Goal: Task Accomplishment & Management: Manage account settings

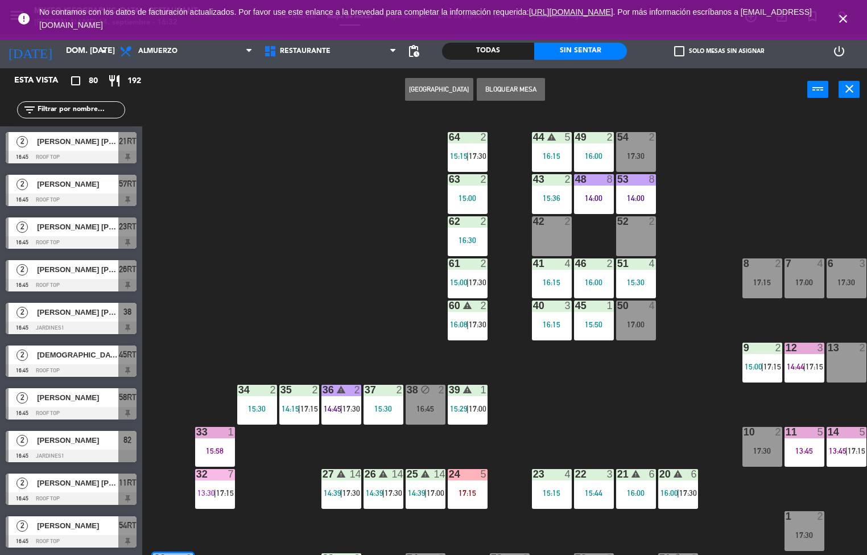
scroll to position [161, 0]
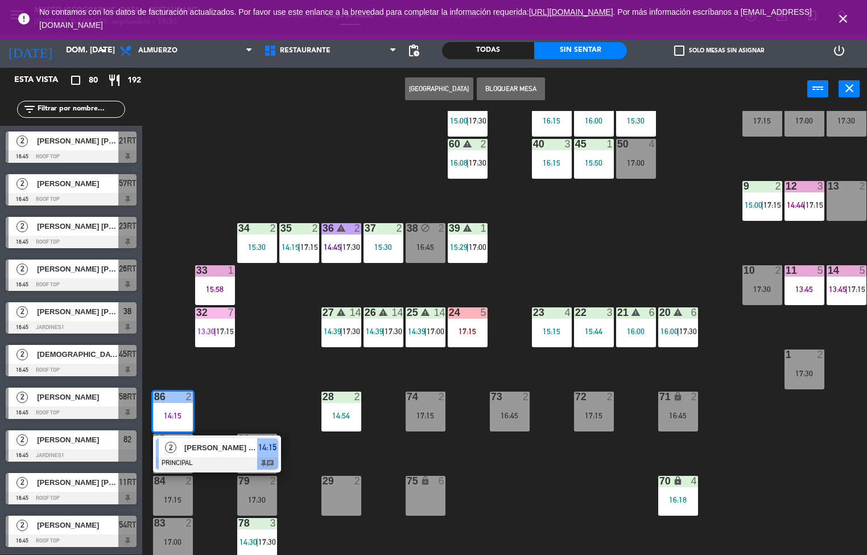
click at [196, 442] on span "[PERSON_NAME] [PERSON_NAME]" at bounding box center [220, 448] width 73 height 12
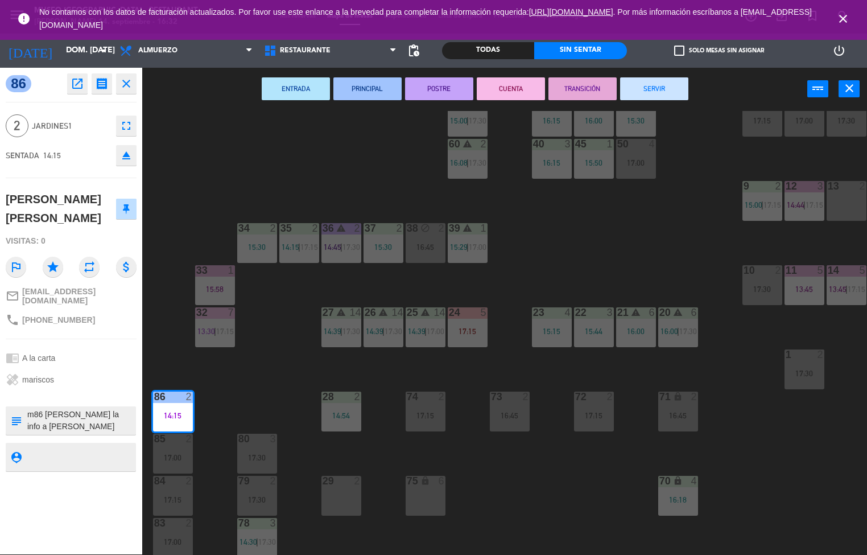
click at [285, 398] on div "44 warning 5 16:15 49 2 16:00 54 2 17:30 64 2 15:15 | 17:30 48 8 14:00 53 8 14:…" at bounding box center [509, 333] width 716 height 444
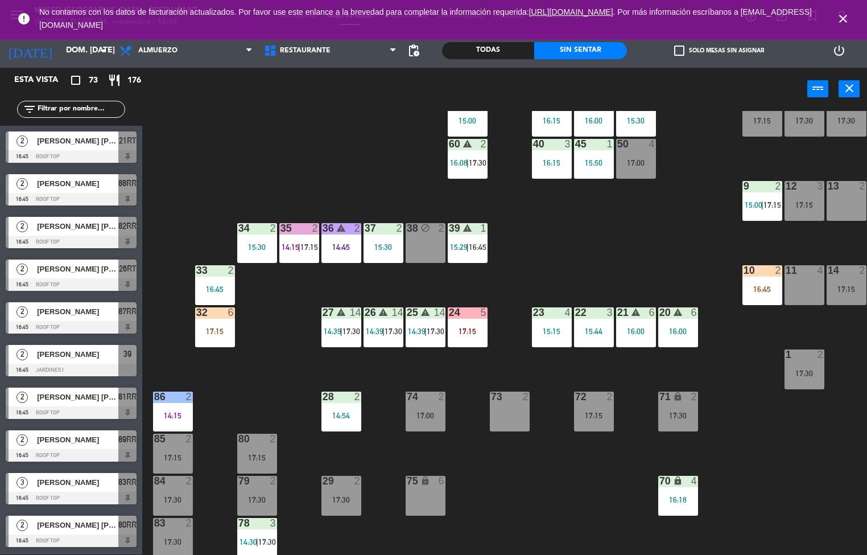
click at [843, 16] on icon "close" at bounding box center [843, 19] width 14 height 14
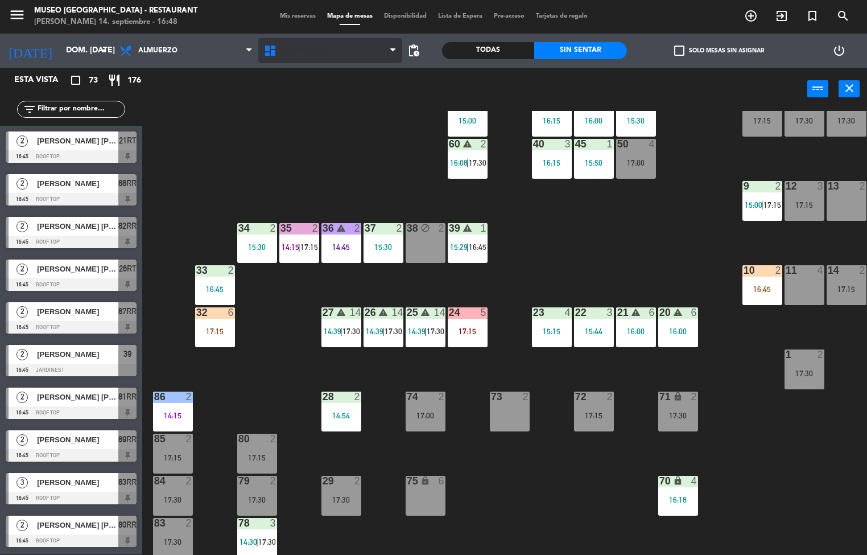
click at [393, 51] on icon at bounding box center [392, 50] width 5 height 9
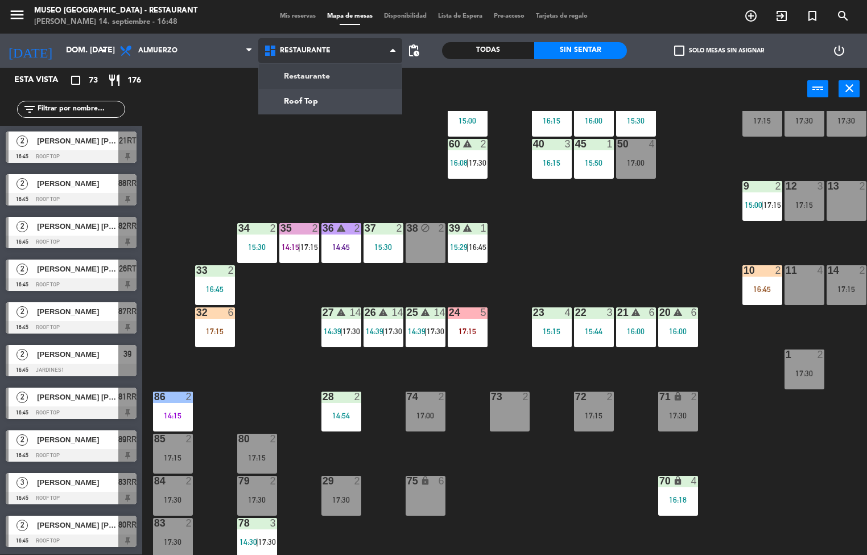
click at [393, 50] on icon at bounding box center [392, 50] width 5 height 9
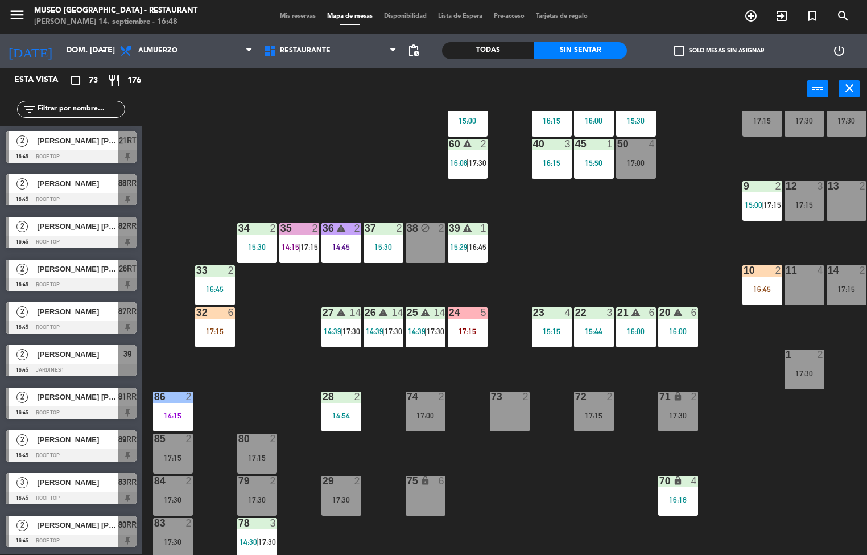
click at [413, 51] on span "pending_actions" at bounding box center [414, 51] width 14 height 14
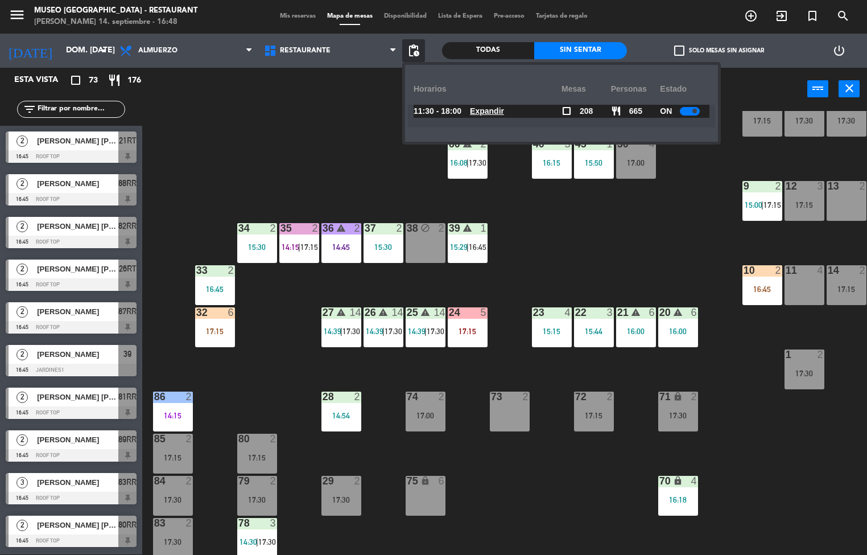
click at [494, 108] on u "Expandir" at bounding box center [487, 110] width 34 height 9
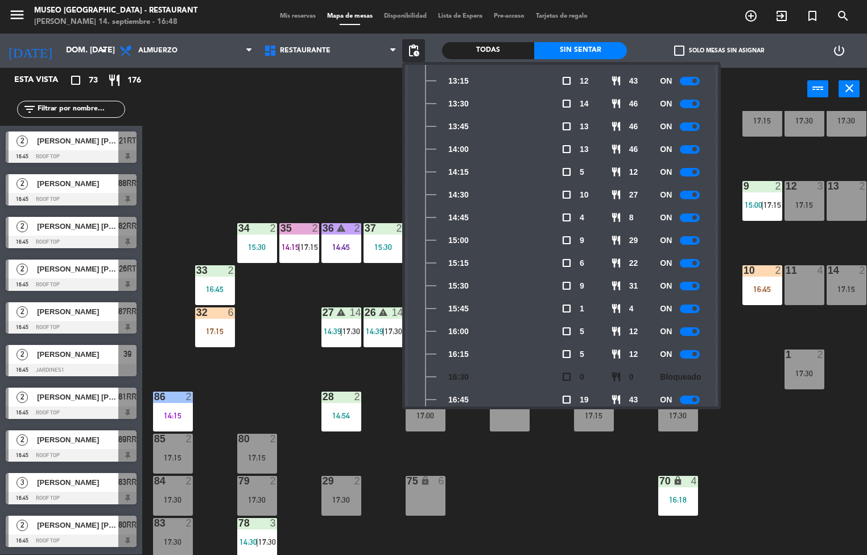
click at [449, 101] on span "13:30" at bounding box center [458, 103] width 20 height 13
click at [449, 89] on div "13:15" at bounding box center [488, 80] width 148 height 23
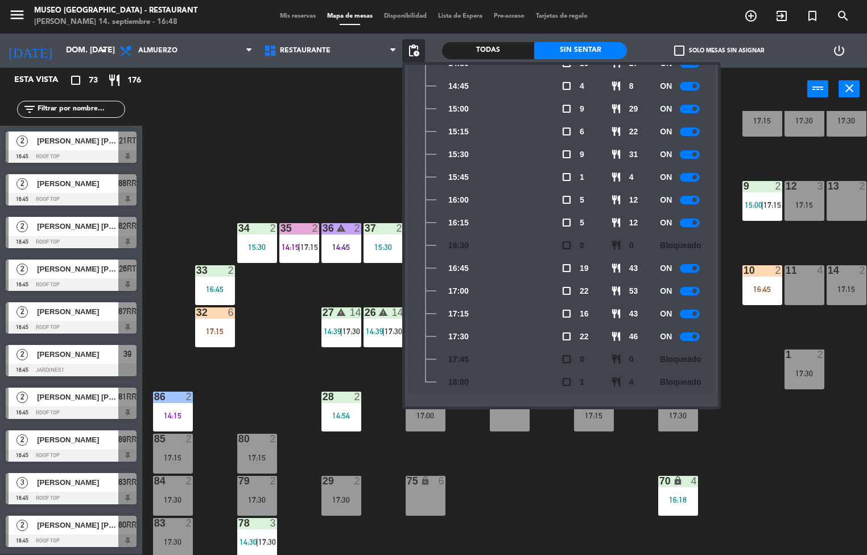
click at [454, 207] on div "16:00" at bounding box center [488, 199] width 148 height 23
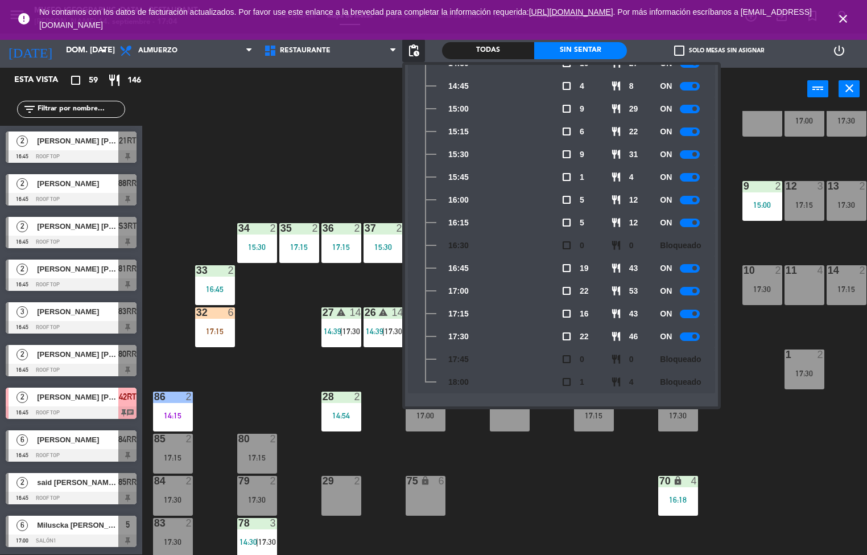
click at [546, 481] on div "44 warning 5 16:15 49 2 16:00 54 5 17:15 64 2 16:45 48 8 14:00 | 17:00 53 8 14:…" at bounding box center [509, 333] width 716 height 444
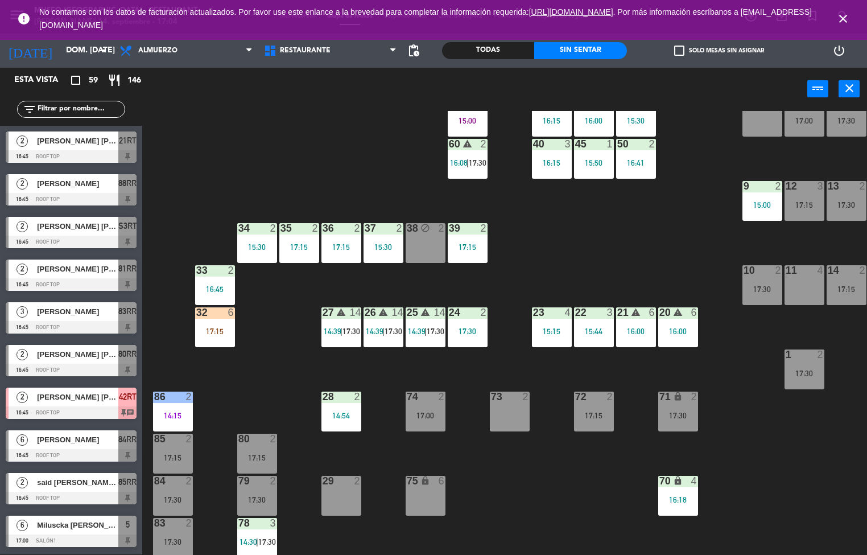
click at [646, 207] on div "44 warning 5 16:15 49 2 16:00 54 5 17:15 64 2 16:45 48 8 14:00 | 17:00 53 8 14:…" at bounding box center [509, 333] width 716 height 444
click at [624, 335] on div "16:00" at bounding box center [636, 331] width 40 height 8
click at [621, 347] on div "21 warning 6 16:00" at bounding box center [636, 327] width 40 height 40
click at [620, 402] on div "44 warning 5 16:15 49 2 16:00 54 5 17:15 64 2 16:45 48 8 14:00 | 17:00 53 8 14:…" at bounding box center [509, 333] width 716 height 444
click at [659, 275] on div "44 warning 5 16:15 49 2 16:00 54 5 17:15 64 2 16:45 48 8 14:00 | 17:00 53 8 14:…" at bounding box center [509, 333] width 716 height 444
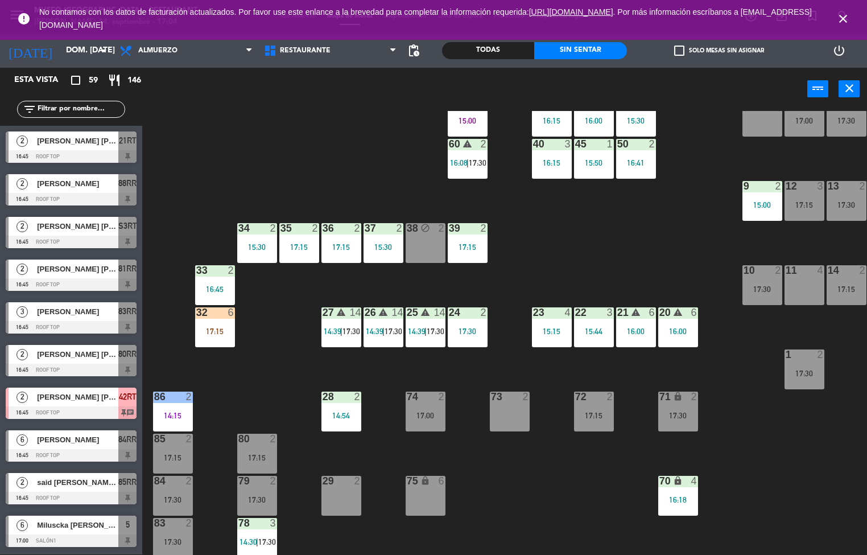
click at [658, 281] on div "44 warning 5 16:15 49 2 16:00 54 5 17:15 64 2 16:45 48 8 14:00 | 17:00 53 8 14:…" at bounding box center [509, 333] width 716 height 444
click at [656, 320] on div "44 warning 5 16:15 49 2 16:00 54 5 17:15 64 2 16:45 48 8 14:00 | 17:00 53 8 14:…" at bounding box center [509, 333] width 716 height 444
click at [655, 345] on div "44 warning 5 16:15 49 2 16:00 54 5 17:15 64 2 16:45 48 8 14:00 | 17:00 53 8 14:…" at bounding box center [509, 333] width 716 height 444
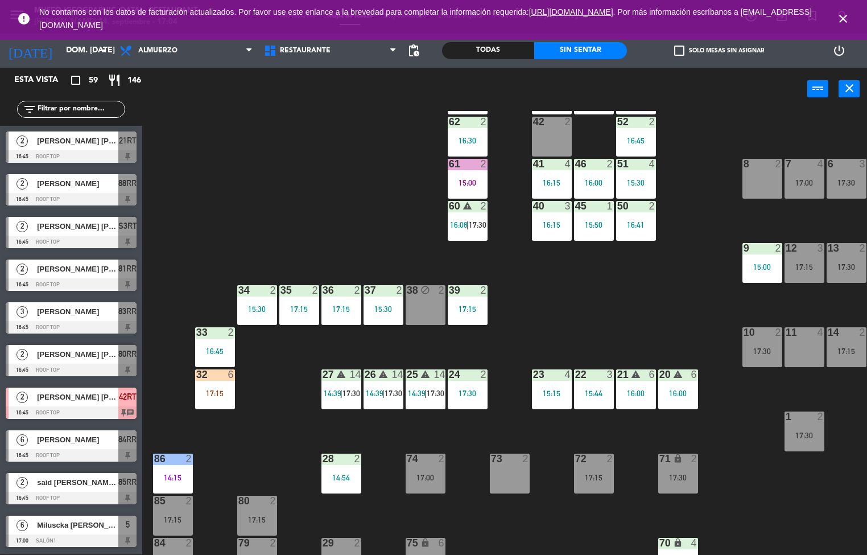
click at [655, 345] on div "44 warning 5 16:15 49 2 16:00 54 5 17:15 64 2 16:45 48 8 14:00 | 17:00 53 8 14:…" at bounding box center [509, 333] width 716 height 444
click at [654, 340] on div "44 warning 5 16:15 49 2 16:00 54 5 17:15 64 2 16:45 48 8 14:00 | 17:00 53 8 14:…" at bounding box center [509, 333] width 716 height 444
click at [654, 341] on div "44 warning 5 16:15 49 2 16:00 54 5 17:15 64 2 16:45 48 8 14:00 | 17:00 53 8 14:…" at bounding box center [509, 333] width 716 height 444
click at [298, 306] on div "17:15" at bounding box center [299, 309] width 40 height 8
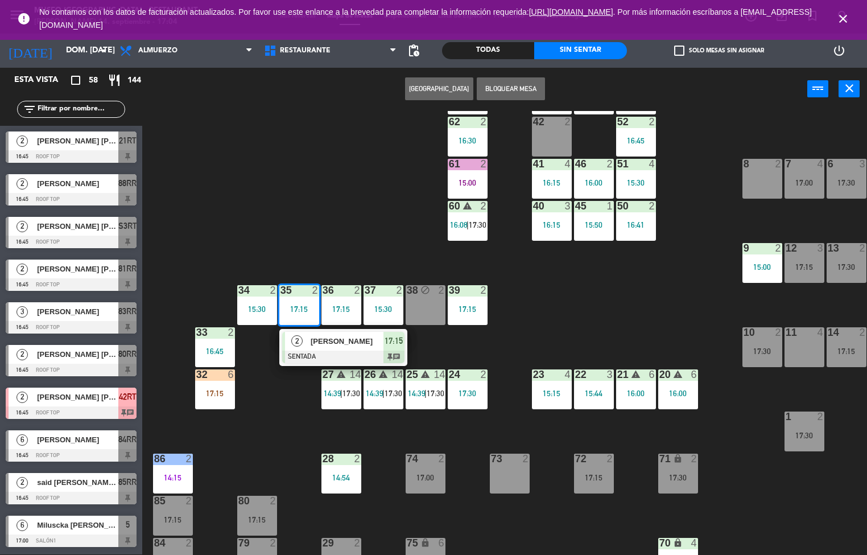
click at [352, 217] on div "44 warning 5 16:15 49 2 16:00 54 5 17:15 64 2 16:45 48 8 14:00 | 17:00 53 8 14:…" at bounding box center [509, 333] width 716 height 444
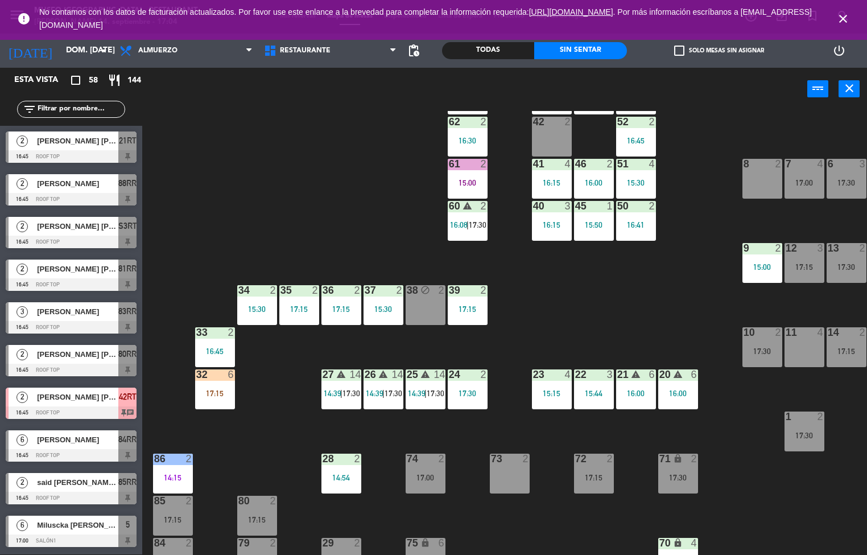
click at [330, 303] on div "36 2 17:15" at bounding box center [341, 305] width 40 height 40
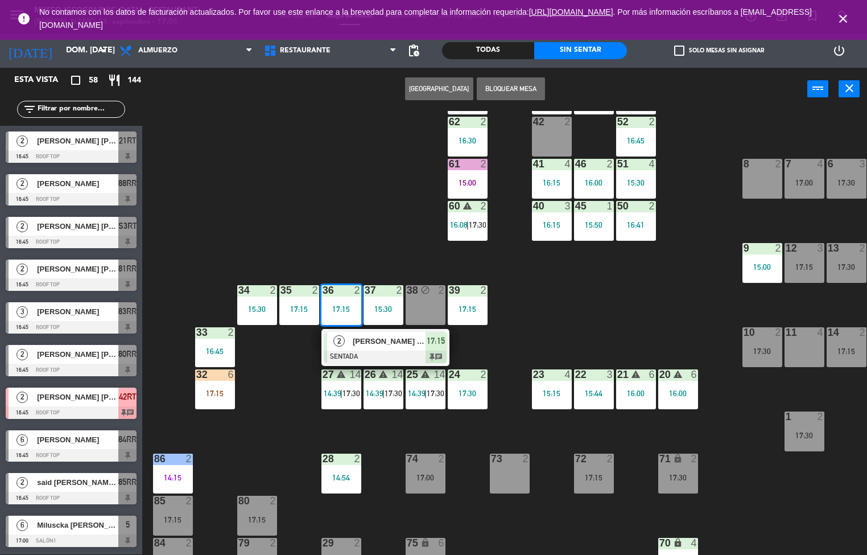
click at [469, 305] on div "17:15" at bounding box center [468, 309] width 40 height 8
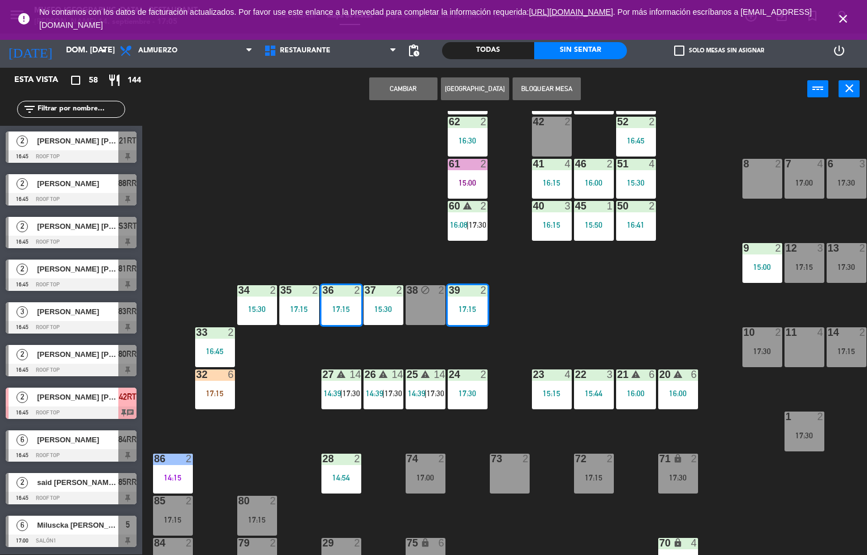
click at [562, 307] on div "44 warning 5 16:15 49 2 16:00 54 5 17:15 64 2 16:45 48 8 14:00 | 17:00 53 8 14:…" at bounding box center [509, 333] width 716 height 444
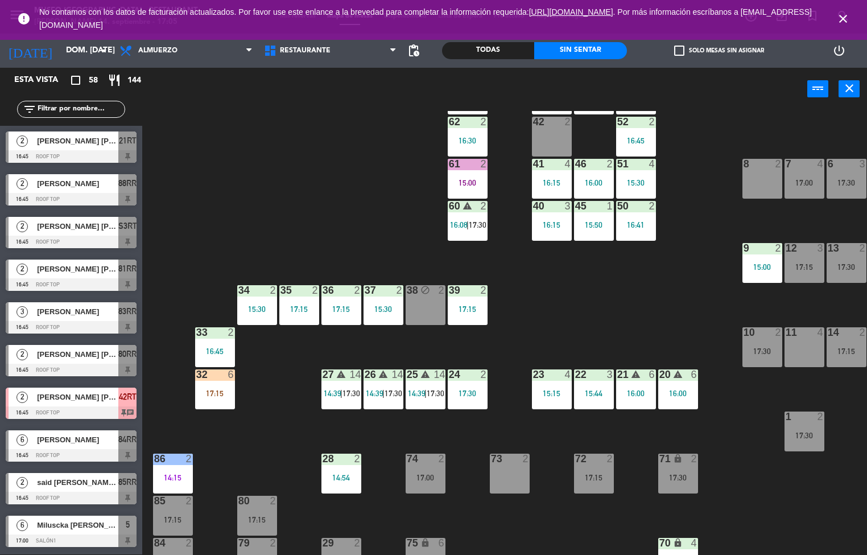
click at [470, 298] on div "39 2 17:15" at bounding box center [468, 305] width 40 height 40
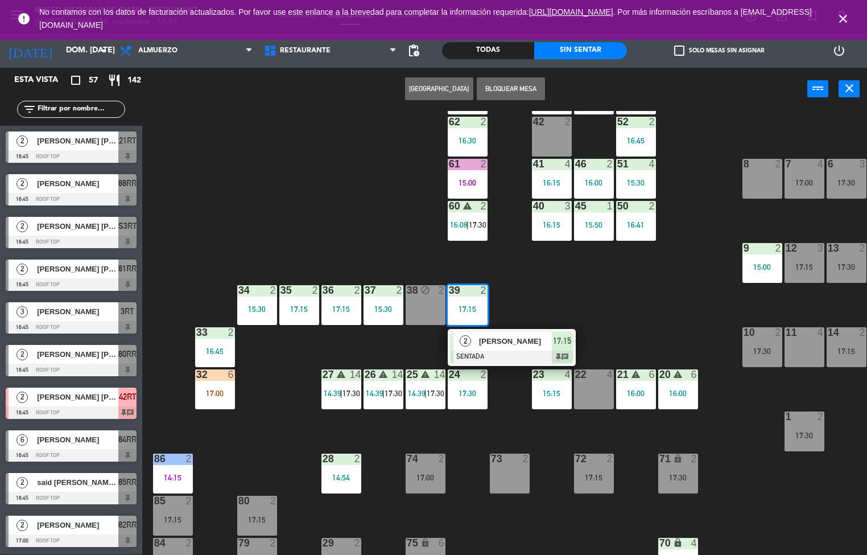
click at [290, 396] on div "44 warning 5 16:15 49 2 16:00 54 5 17:15 64 2 16:45 48 8 14:00 | 17:00 53 8 14:…" at bounding box center [509, 333] width 716 height 444
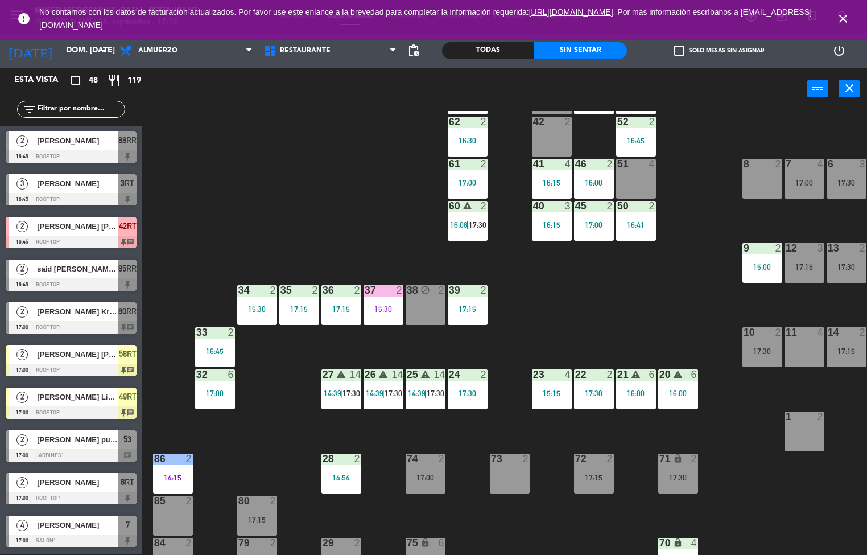
click at [292, 190] on div "44 warning 5 16:15 49 2 16:00 54 5 17:15 64 2 16:45 48 8 14:00 | 17:00 53 8 14:…" at bounding box center [509, 333] width 716 height 444
click at [220, 351] on div "16:45" at bounding box center [215, 351] width 40 height 8
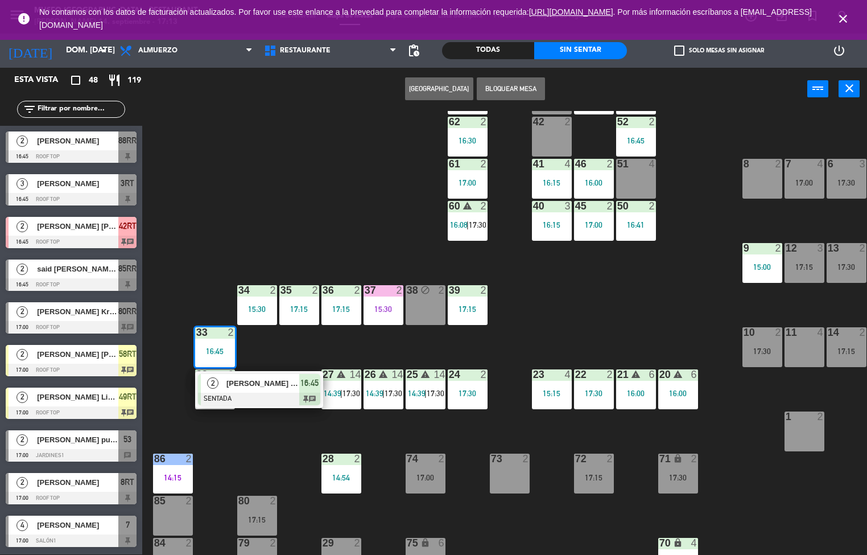
click at [225, 458] on div "44 warning 5 16:15 49 2 16:00 54 5 17:15 64 2 16:45 48 8 14:00 | 17:00 53 8 14:…" at bounding box center [509, 333] width 716 height 444
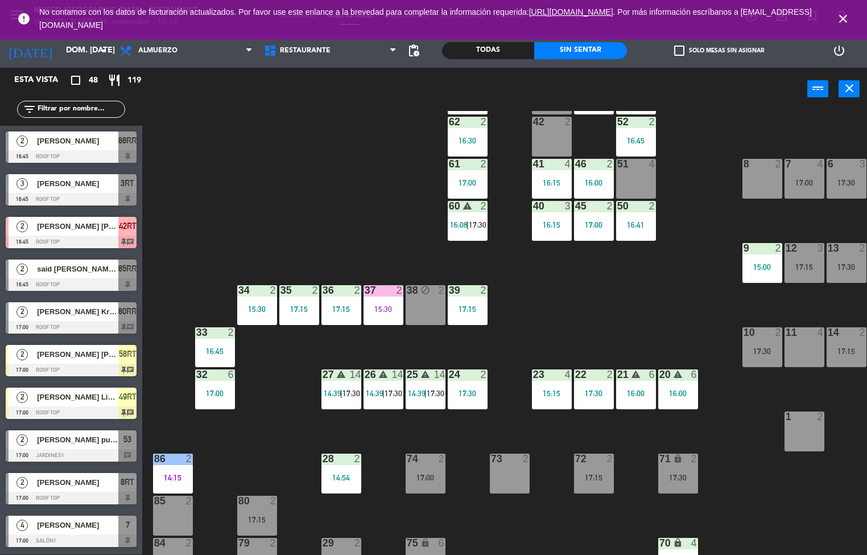
click at [212, 393] on div "17:00" at bounding box center [215, 393] width 40 height 8
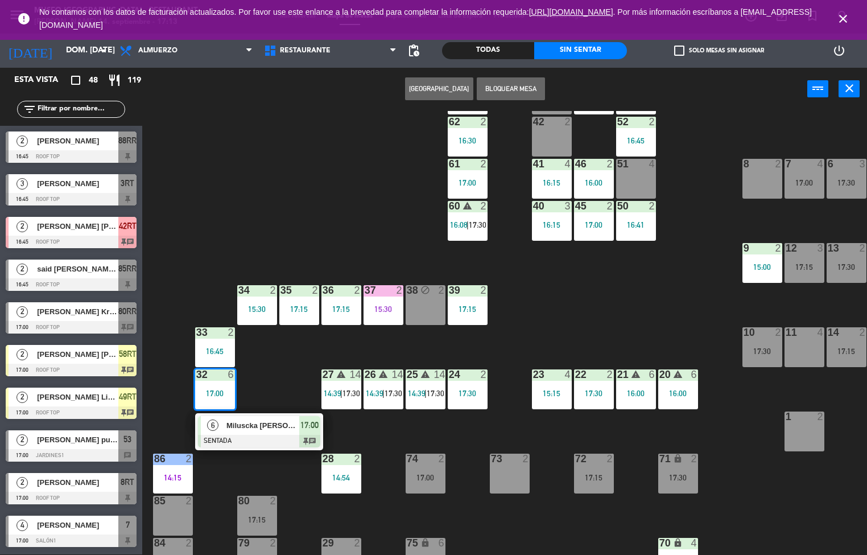
click at [259, 435] on div at bounding box center [259, 441] width 122 height 13
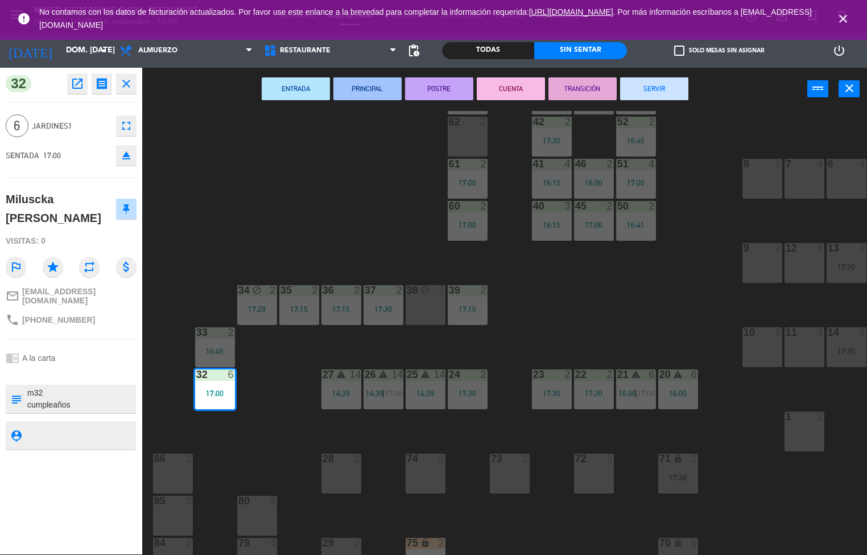
click at [275, 234] on div "44 warning 5 16:15 49 2 17:30 54 5 17:15 64 2 16:45 48 2 17:30 53 2 17:30 63 2 …" at bounding box center [509, 333] width 716 height 444
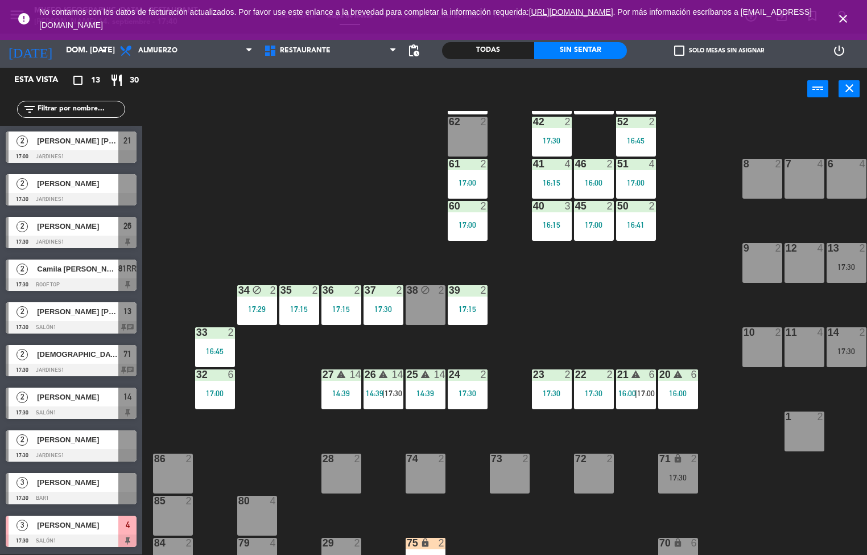
click at [838, 23] on icon "close" at bounding box center [843, 19] width 14 height 14
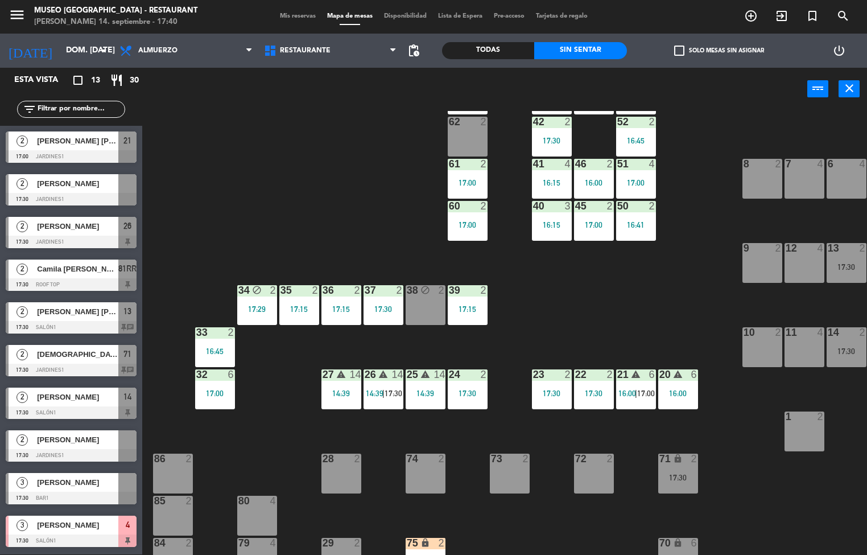
click at [288, 162] on div "44 warning 5 16:15 49 2 17:30 54 5 17:15 64 2 16:45 48 2 17:30 53 2 17:30 63 2 …" at bounding box center [509, 333] width 716 height 444
click at [70, 306] on span "[PERSON_NAME] [PERSON_NAME]" at bounding box center [77, 312] width 81 height 12
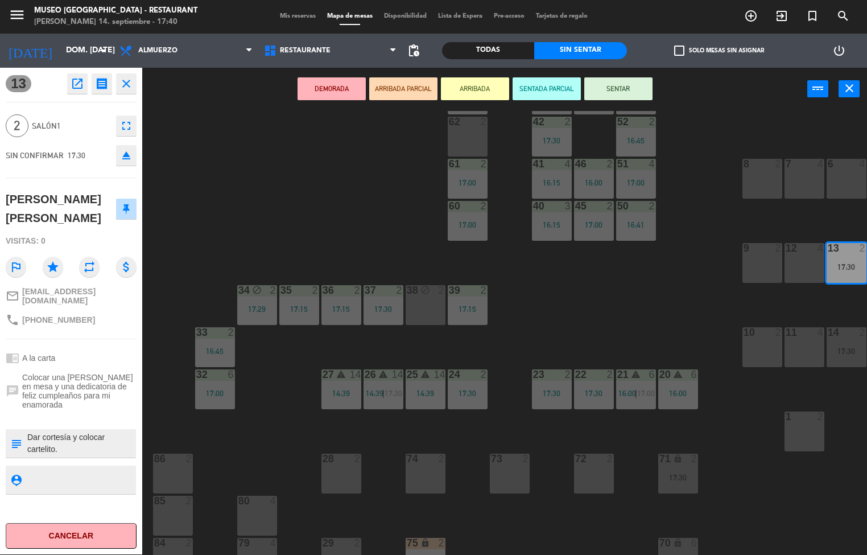
click at [284, 187] on div "44 warning 5 16:15 49 2 17:30 54 5 17:15 64 2 16:45 48 2 17:30 53 2 17:30 63 2 …" at bounding box center [509, 333] width 716 height 444
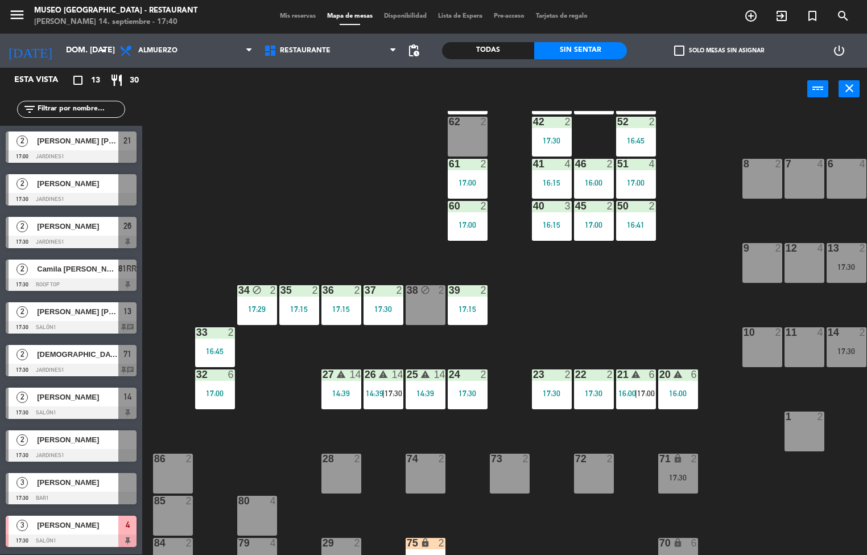
click at [106, 480] on span "[PERSON_NAME]" at bounding box center [77, 482] width 81 height 12
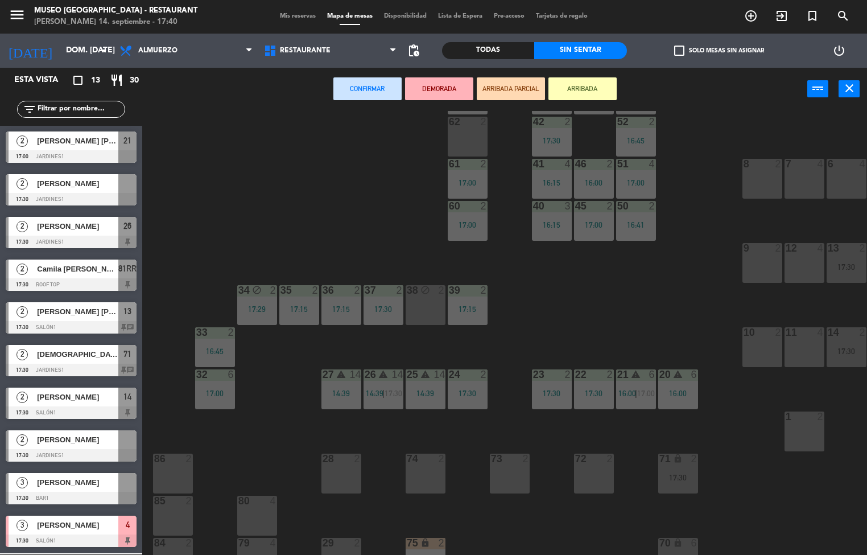
scroll to position [0, 0]
click at [135, 553] on div "open_in_new receipt 5:30 PM dom., [DATE] 3 personas [PERSON_NAME] EXPERIENCE A …" at bounding box center [71, 558] width 142 height 11
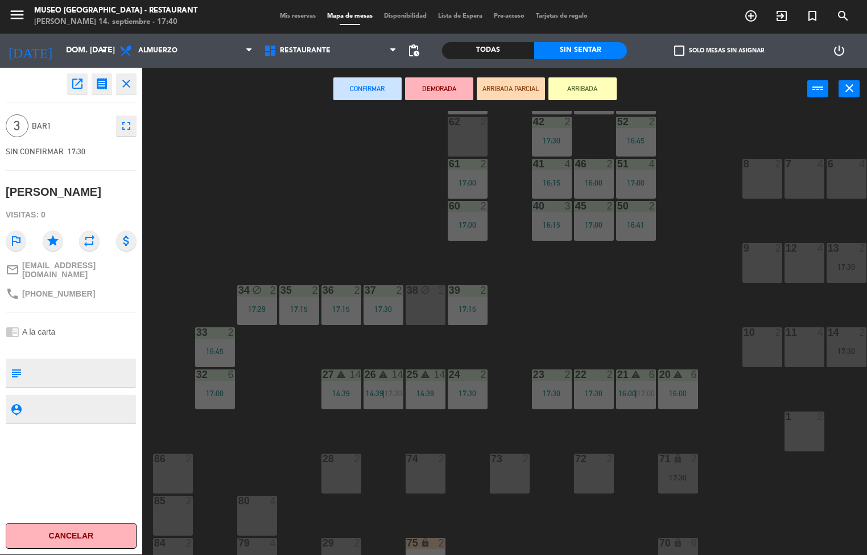
click at [126, 361] on textarea at bounding box center [80, 373] width 109 height 24
click at [238, 201] on div "44 warning 5 16:15 49 2 17:30 54 5 17:15 64 2 16:45 48 2 17:30 53 2 17:30 63 2 …" at bounding box center [509, 333] width 716 height 444
click at [231, 198] on div "44 warning 5 16:15 49 2 17:30 54 5 17:15 64 2 16:45 48 2 17:30 53 2 17:30 63 2 …" at bounding box center [509, 333] width 716 height 444
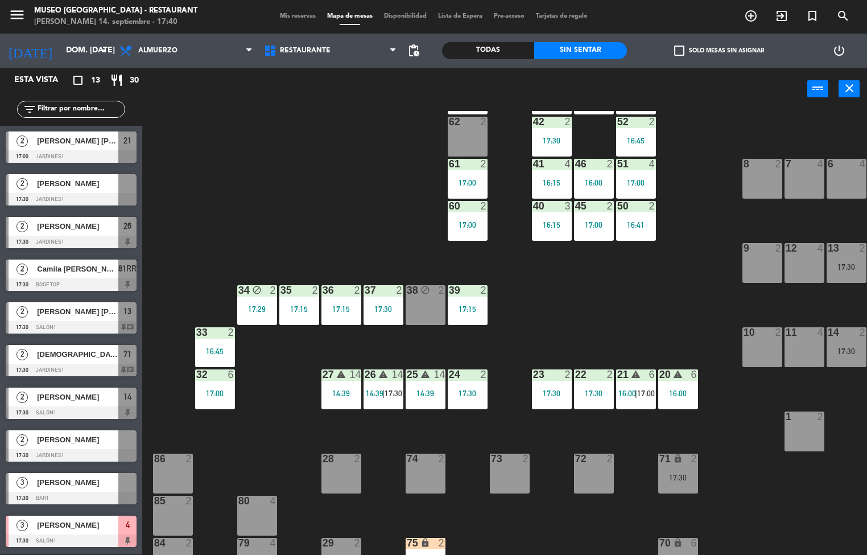
click at [105, 444] on span "[PERSON_NAME]" at bounding box center [77, 440] width 81 height 12
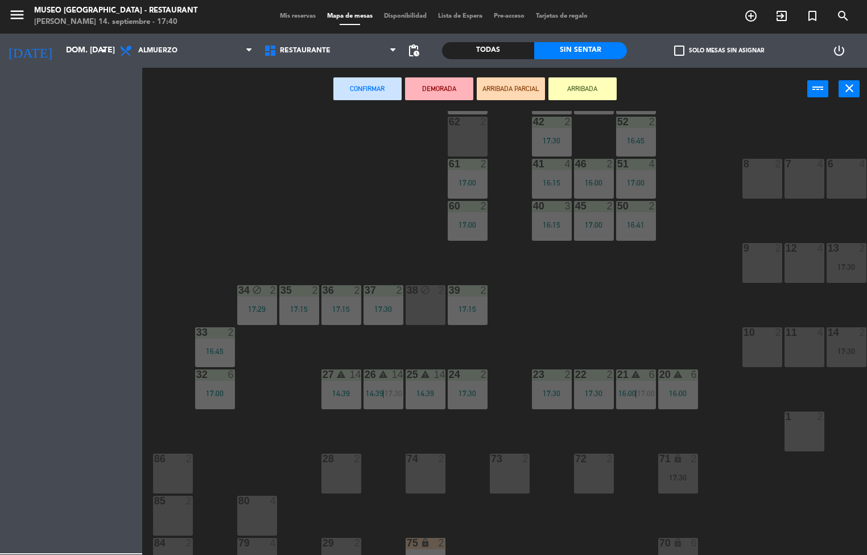
scroll to position [127, 0]
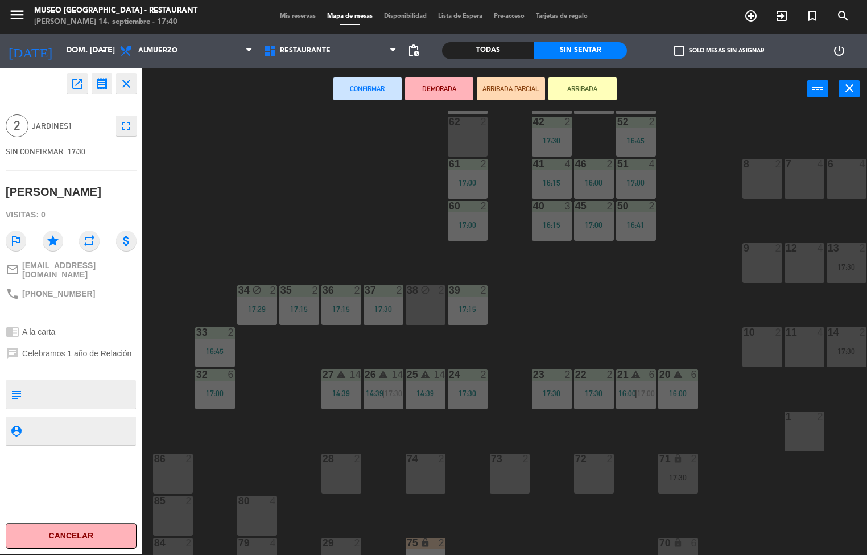
click at [151, 192] on div "44 warning 5 16:15 49 2 17:30 54 5 17:15 64 2 16:45 48 2 17:30 53 2 17:30 63 2 …" at bounding box center [509, 333] width 716 height 444
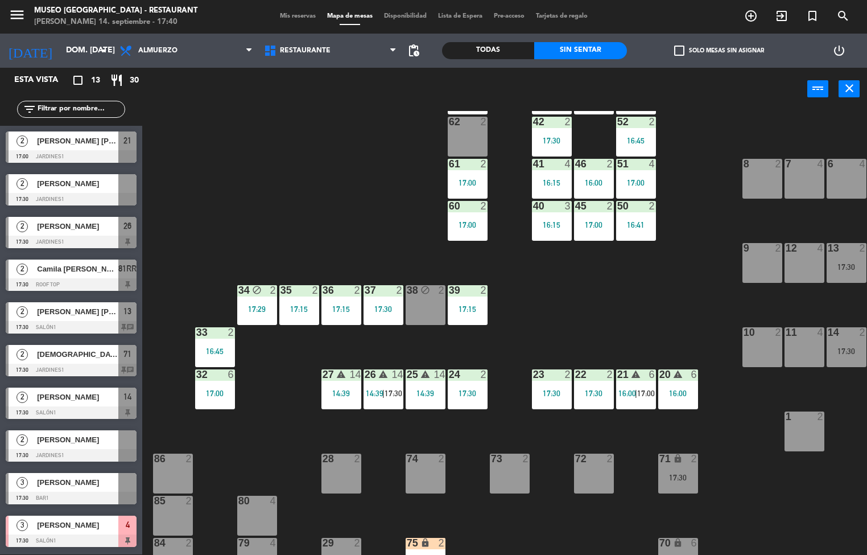
click at [232, 160] on div "44 warning 5 16:15 49 2 17:30 54 5 17:15 64 2 16:45 48 2 17:30 53 2 17:30 63 2 …" at bounding box center [509, 333] width 716 height 444
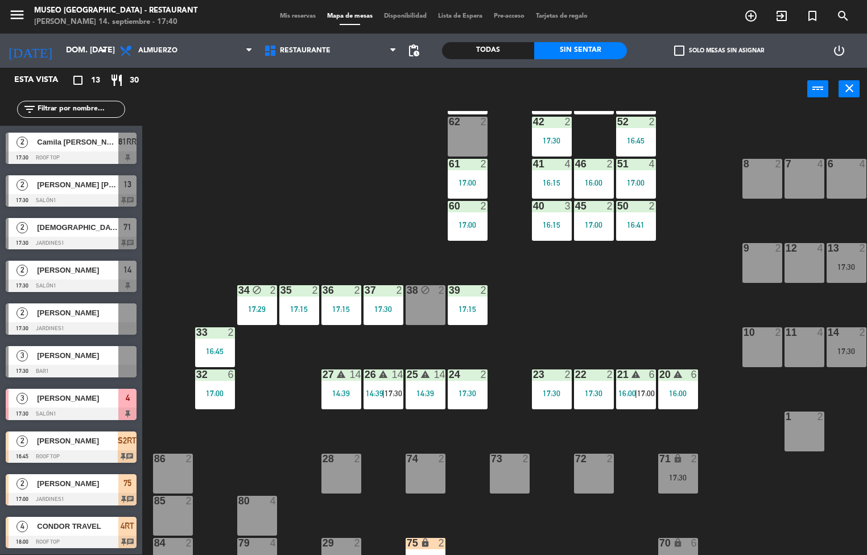
scroll to position [125, 0]
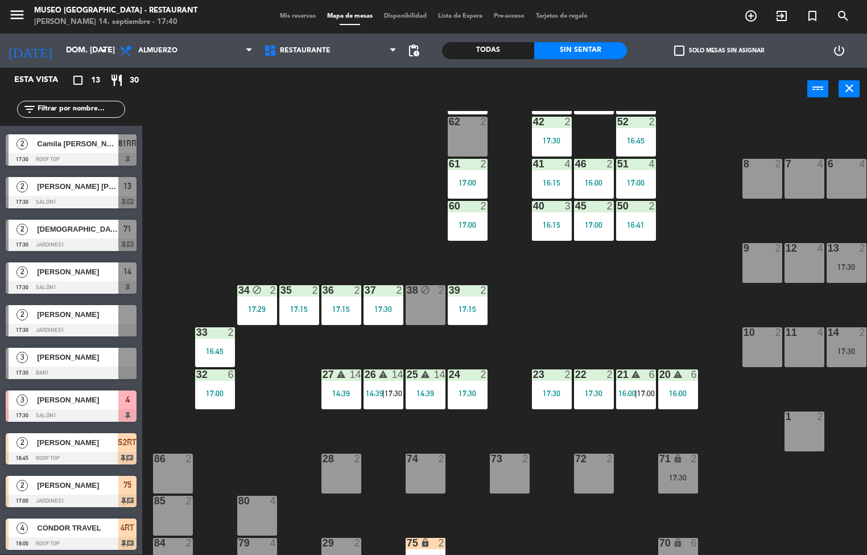
click at [127, 158] on div at bounding box center [71, 159] width 131 height 13
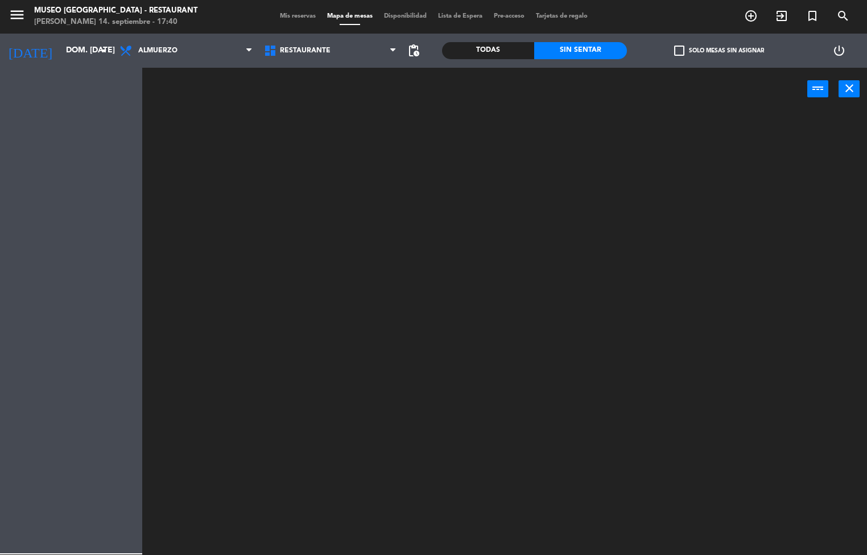
scroll to position [0, 0]
click at [150, 105] on div "power_input close" at bounding box center [474, 89] width 665 height 43
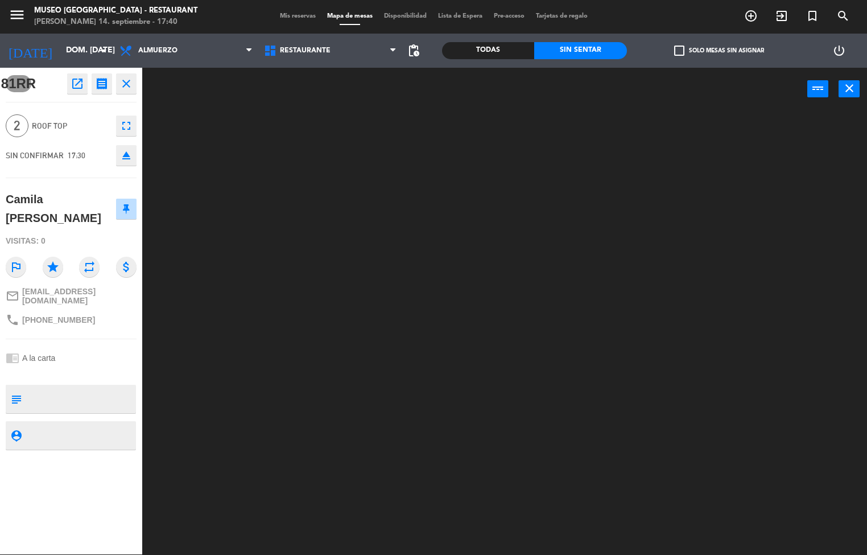
click at [150, 108] on div "81RR open_in_new receipt 5:30 PM dom., [DATE] 2 personas [PERSON_NAME] [PERSON_…" at bounding box center [70, 311] width 159 height 486
click at [240, 155] on div at bounding box center [509, 333] width 716 height 444
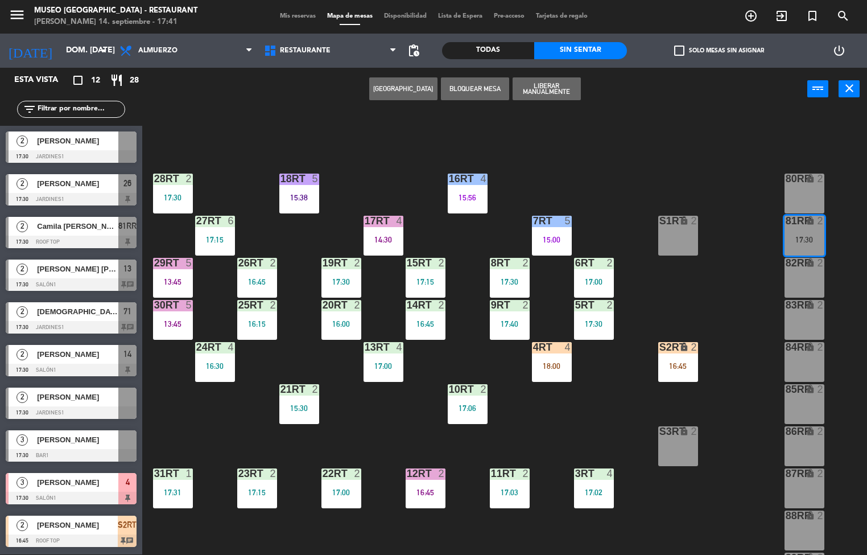
click at [227, 113] on div "18RT 5 15:38 16RT 4 15:56 28RT 2 17:30 80RR lock 2 27RT 6 17:15 7RT 5 15:00 S1R…" at bounding box center [509, 333] width 716 height 444
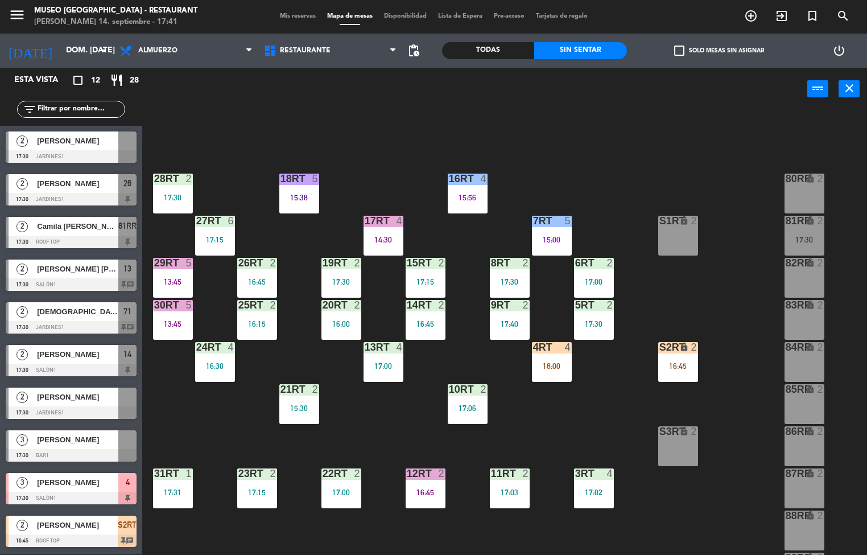
click at [229, 108] on div "power_input close" at bounding box center [474, 89] width 665 height 43
click at [100, 150] on div at bounding box center [71, 156] width 131 height 13
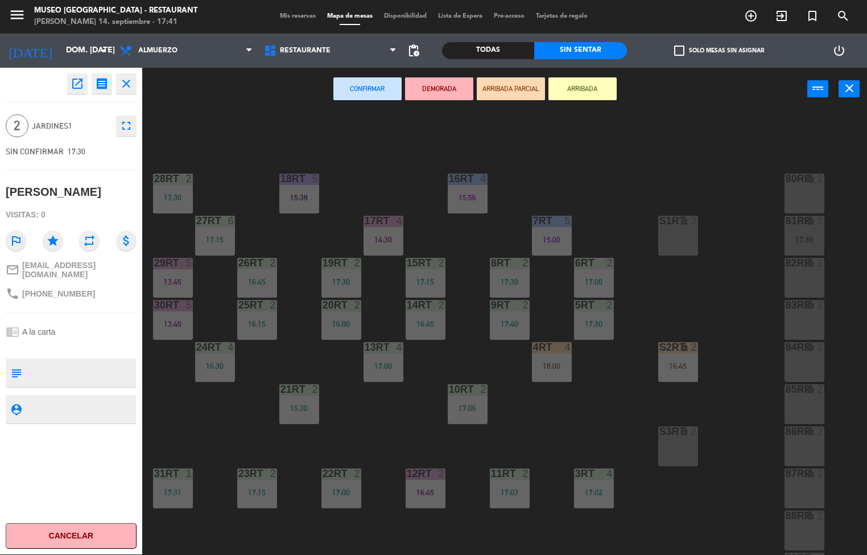
click at [234, 118] on div "18RT 5 15:38 16RT 4 15:56 28RT 2 17:30 80RR lock 2 27RT 6 17:15 7RT 5 15:00 S1R…" at bounding box center [509, 333] width 716 height 444
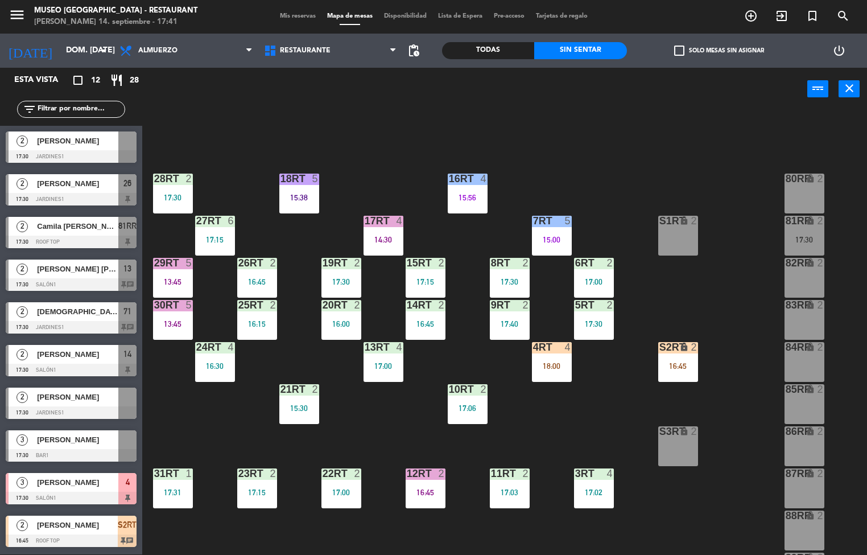
click at [88, 268] on span "[PERSON_NAME] [PERSON_NAME]" at bounding box center [77, 269] width 81 height 12
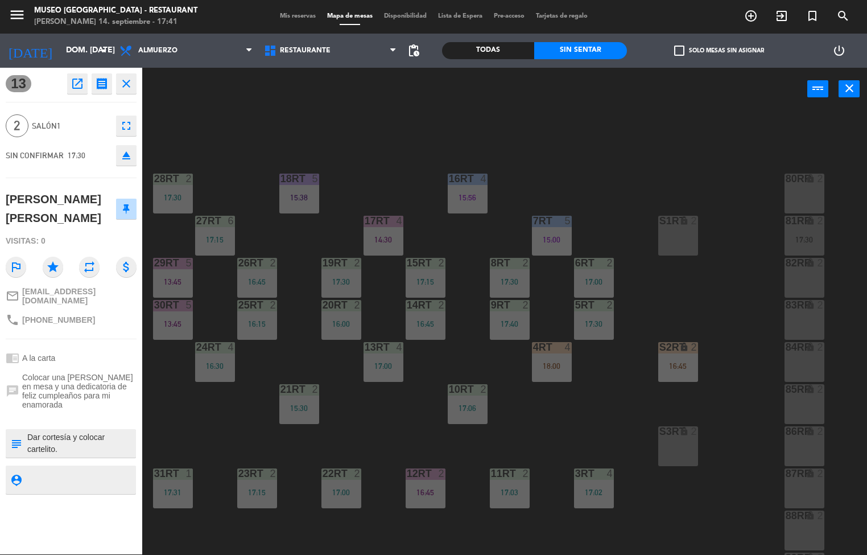
click at [220, 106] on div "power_input close" at bounding box center [474, 89] width 665 height 43
click at [218, 106] on div "power_input close" at bounding box center [474, 89] width 665 height 43
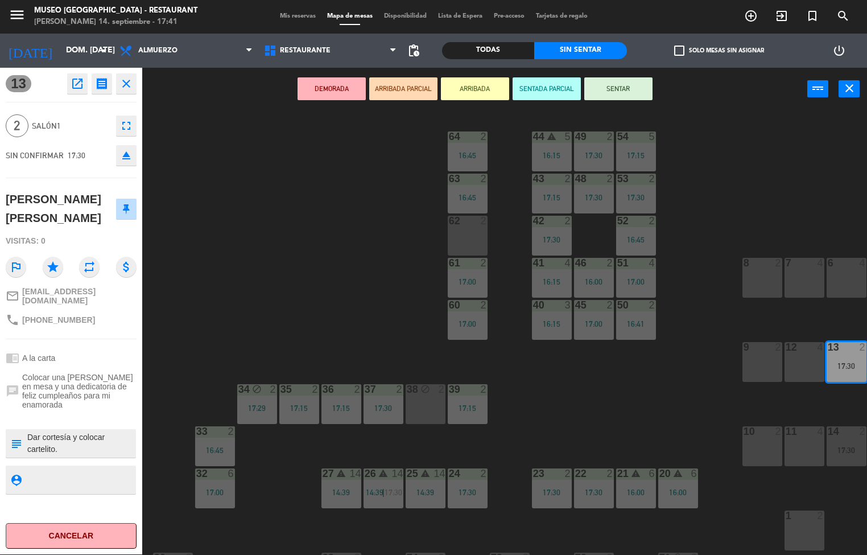
click at [225, 135] on div "44 warning 5 16:15 49 2 17:30 54 5 17:15 64 2 16:45 48 2 17:30 53 2 17:30 63 2 …" at bounding box center [509, 333] width 716 height 444
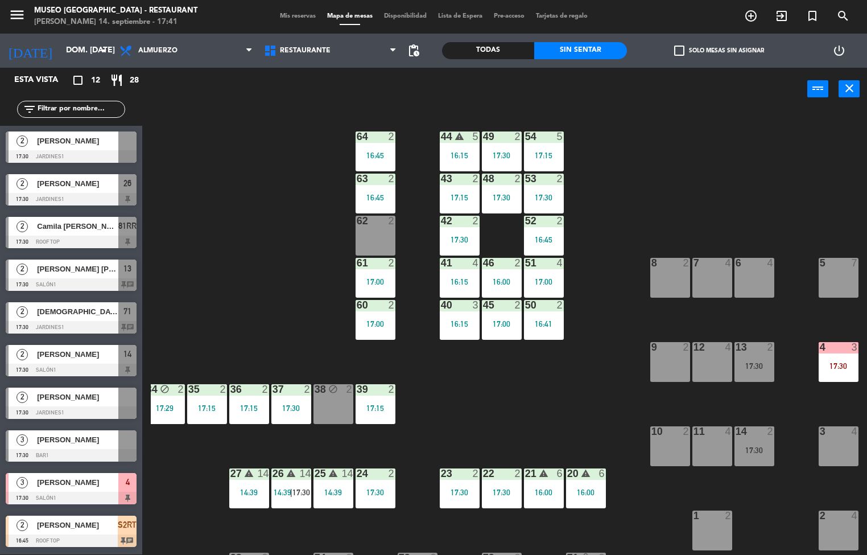
scroll to position [0, 87]
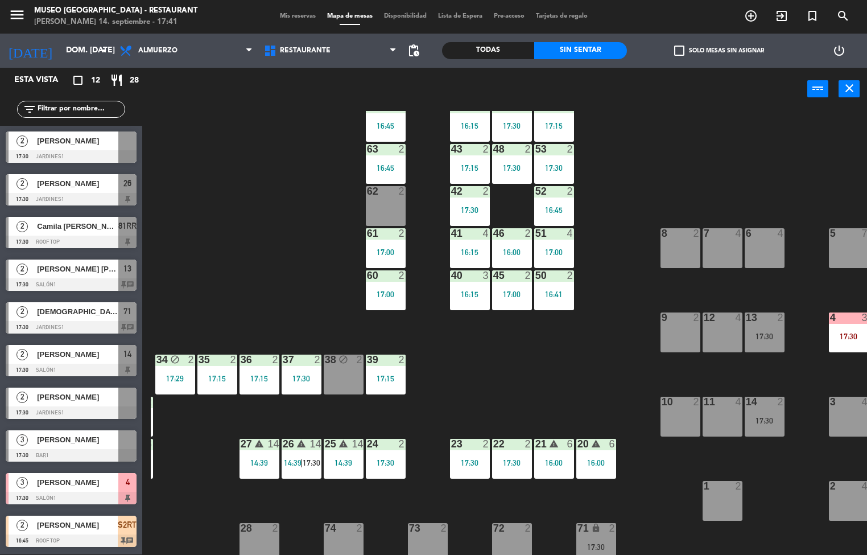
click at [284, 135] on div "44 warning 5 16:15 49 2 17:30 54 5 17:15 64 2 16:45 48 2 17:30 53 2 17:30 63 2 …" at bounding box center [509, 333] width 716 height 444
click at [290, 122] on div "44 warning 5 16:15 49 2 17:30 54 5 17:15 64 2 16:45 48 2 17:30 53 2 17:30 63 2 …" at bounding box center [509, 333] width 716 height 444
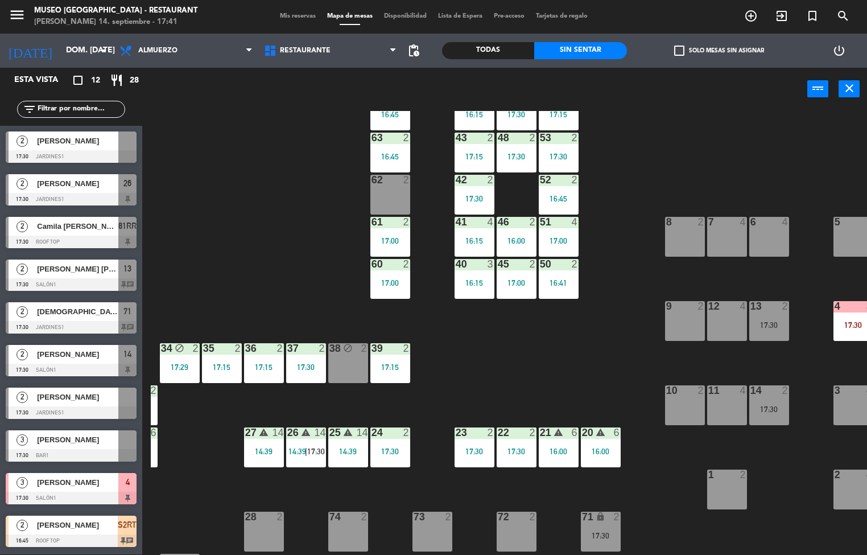
click at [290, 117] on div "44 warning 5 16:15 49 2 17:30 54 5 17:15 64 2 16:45 48 2 17:30 53 2 17:30 63 2 …" at bounding box center [509, 333] width 716 height 444
click at [291, 117] on div "44 warning 5 16:15 49 2 17:30 54 5 17:15 64 2 16:45 48 2 17:30 53 2 17:30 63 2 …" at bounding box center [509, 333] width 716 height 444
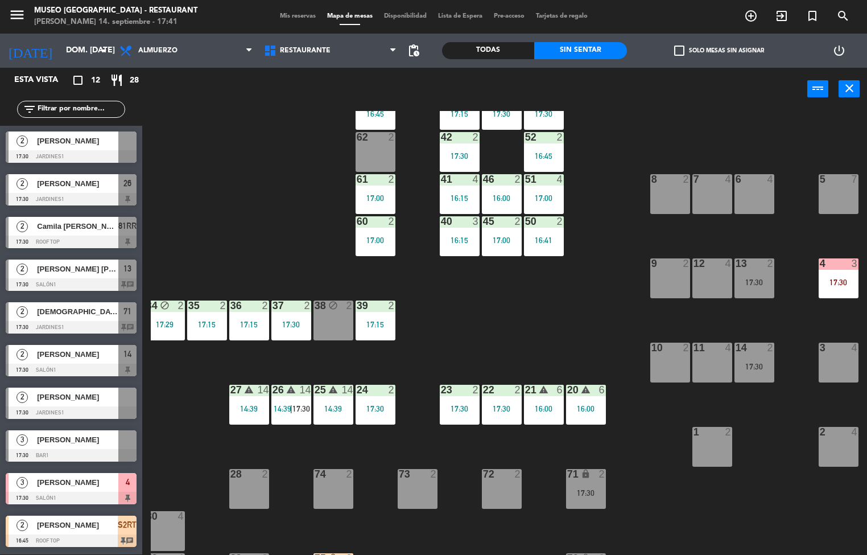
scroll to position [109, 92]
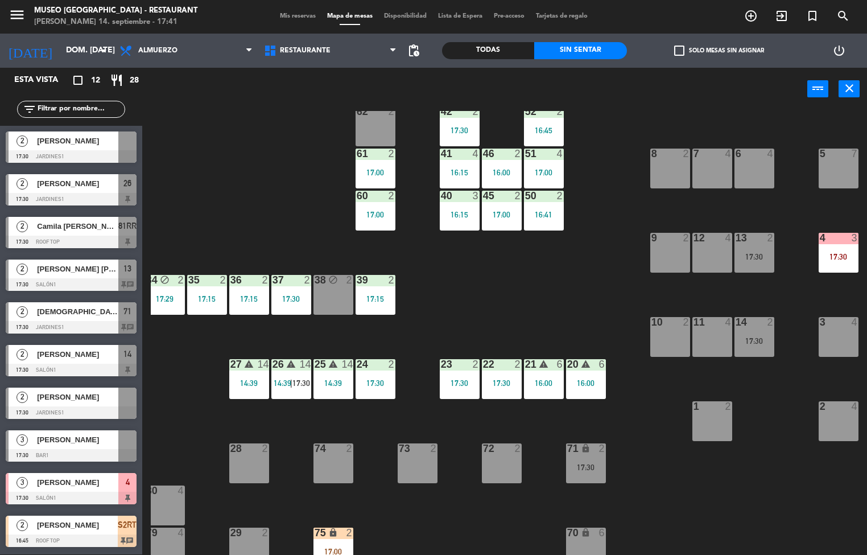
click at [189, 108] on div "power_input close" at bounding box center [474, 89] width 665 height 43
click at [296, 202] on div "44 warning 5 16:15 49 2 17:30 54 5 17:15 64 2 16:45 48 2 17:30 53 2 17:30 63 2 …" at bounding box center [509, 333] width 716 height 444
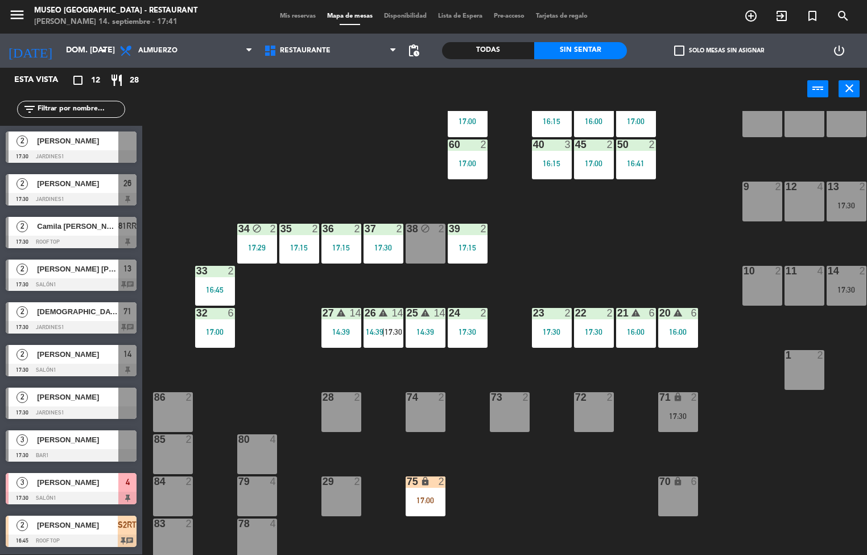
scroll to position [171, 0]
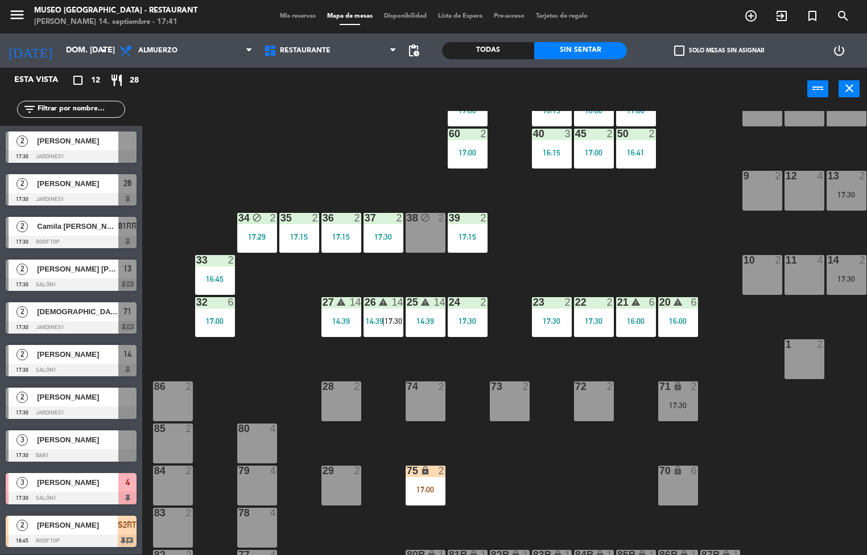
click at [295, 84] on div "power_input close" at bounding box center [474, 89] width 665 height 43
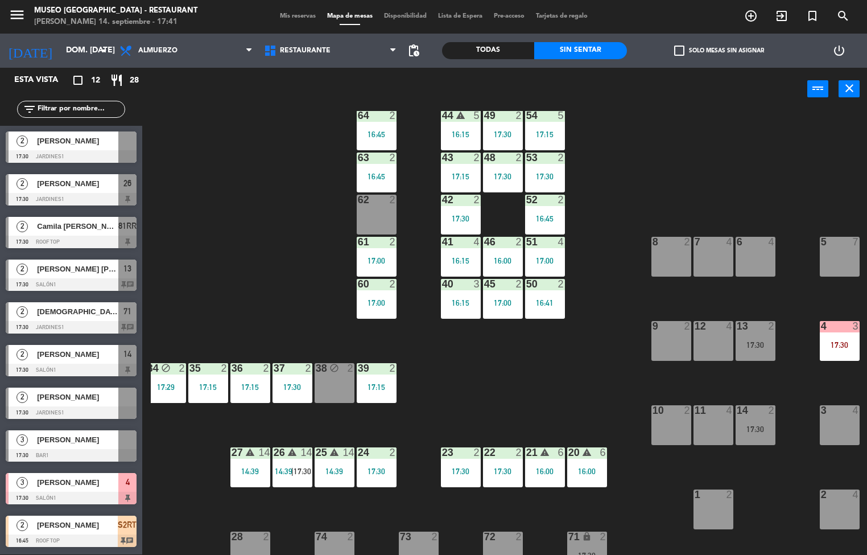
scroll to position [0, 91]
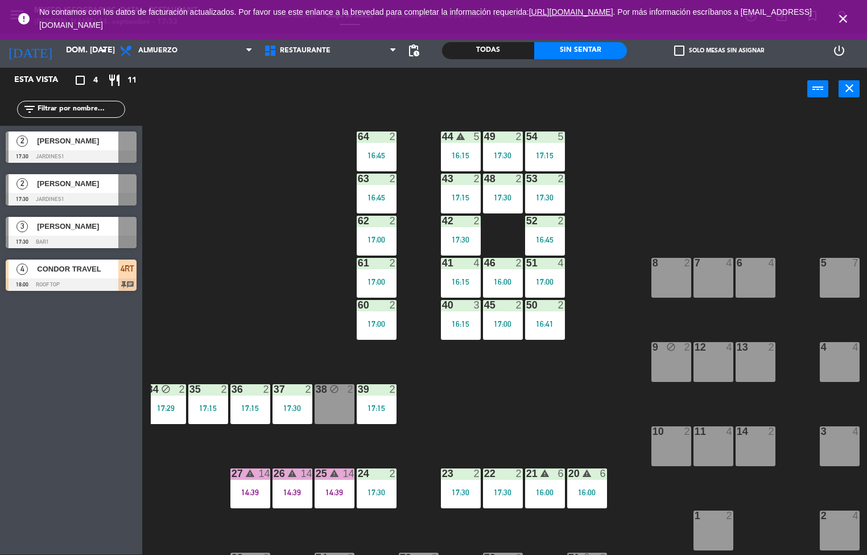
click at [597, 340] on div "44 warning 5 16:15 49 2 17:30 54 5 17:15 64 2 16:45 48 2 17:30 53 2 17:30 63 2 …" at bounding box center [509, 333] width 716 height 444
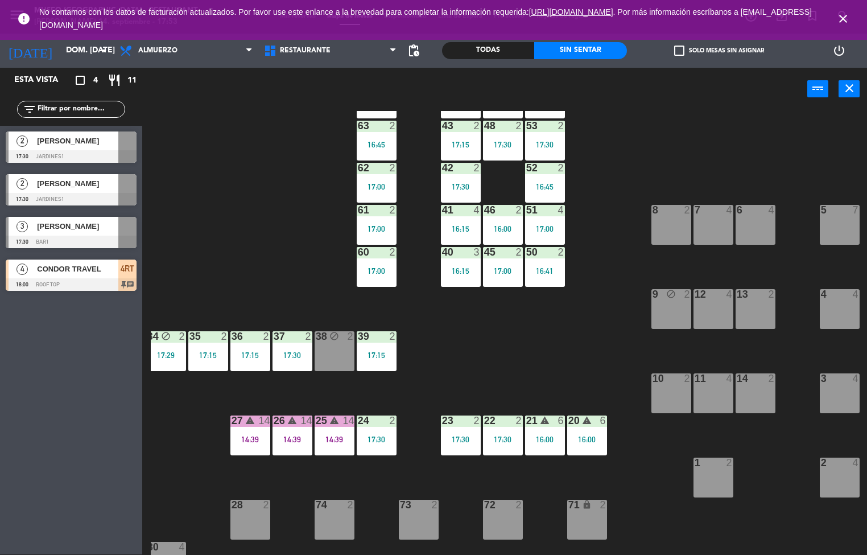
scroll to position [53, 92]
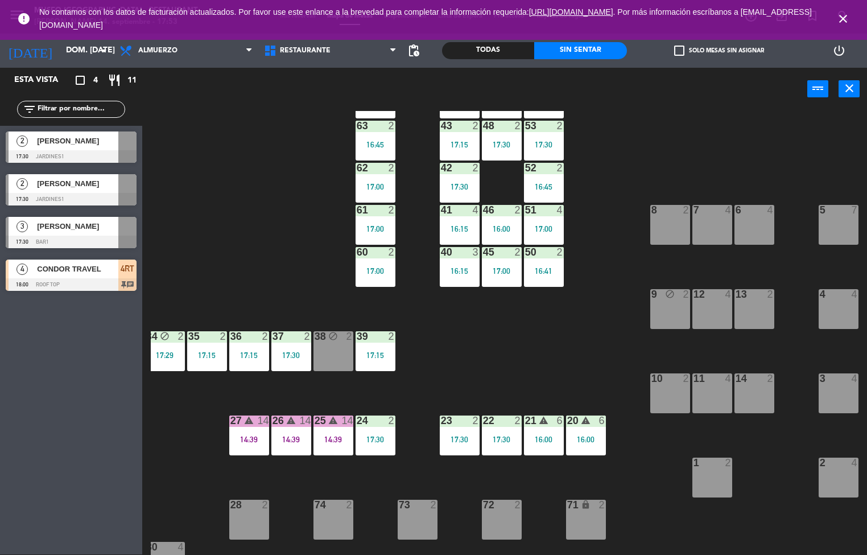
click at [485, 374] on div "44 warning 5 16:15 49 2 17:30 54 5 17:15 64 2 16:45 48 2 17:30 53 2 17:30 63 2 …" at bounding box center [509, 333] width 716 height 444
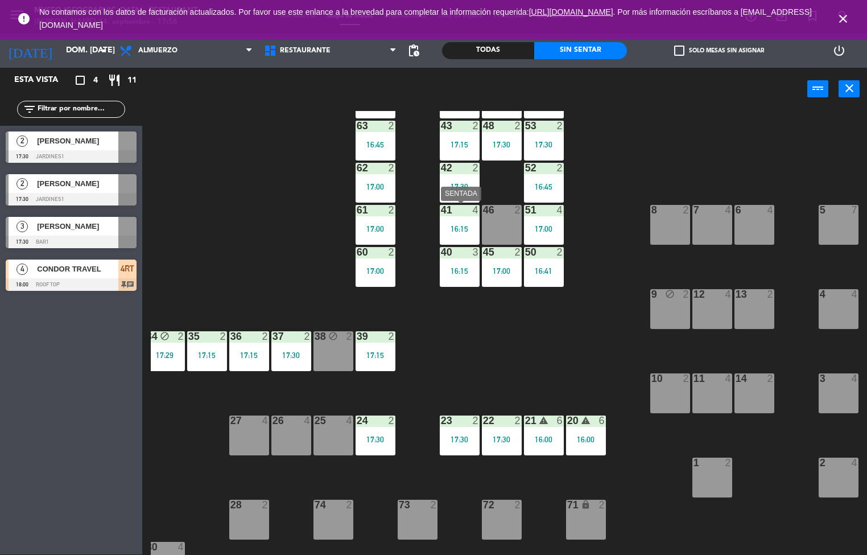
click at [558, 333] on div "44 warning 5 16:15 49 2 17:30 54 5 17:15 64 2 16:45 48 2 17:30 53 2 17:30 63 2 …" at bounding box center [509, 333] width 716 height 444
click at [521, 368] on div "44 warning 5 16:15 49 2 17:30 54 5 17:15 64 2 16:45 48 2 17:30 53 2 17:30 63 2 …" at bounding box center [509, 333] width 716 height 444
click at [543, 350] on div "44 warning 5 16:15 49 2 17:30 54 5 17:15 64 2 16:45 48 2 17:30 53 2 17:30 63 2 …" at bounding box center [509, 333] width 716 height 444
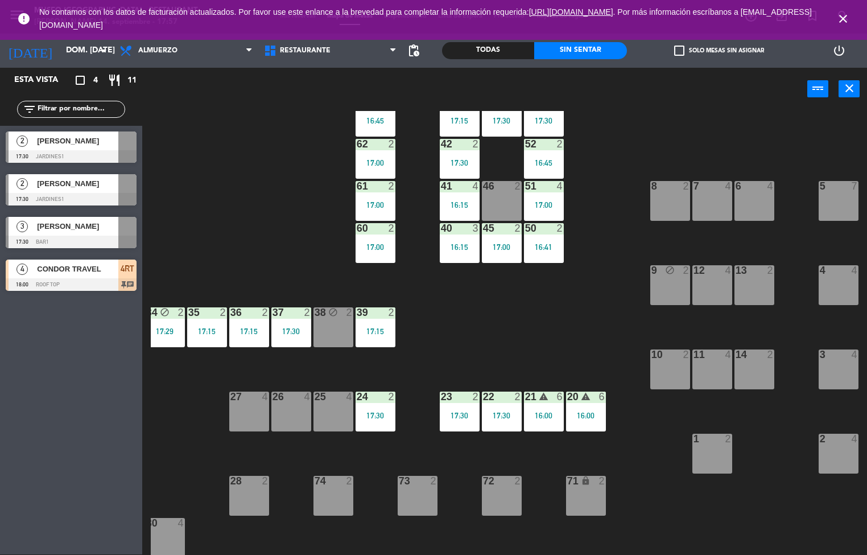
click at [552, 324] on div "44 warning 5 16:15 49 2 17:30 54 5 17:15 64 2 16:45 48 2 17:30 53 2 17:30 63 2 …" at bounding box center [509, 333] width 716 height 444
click at [205, 164] on div "44 warning 5 16:15 49 2 17:30 54 5 17:15 64 2 16:45 48 2 17:30 53 2 17:30 63 2 …" at bounding box center [509, 333] width 716 height 444
click at [448, 329] on div "44 warning 5 16:15 49 2 17:30 54 5 17:15 64 2 16:45 48 2 17:30 53 2 17:30 63 2 …" at bounding box center [509, 333] width 716 height 444
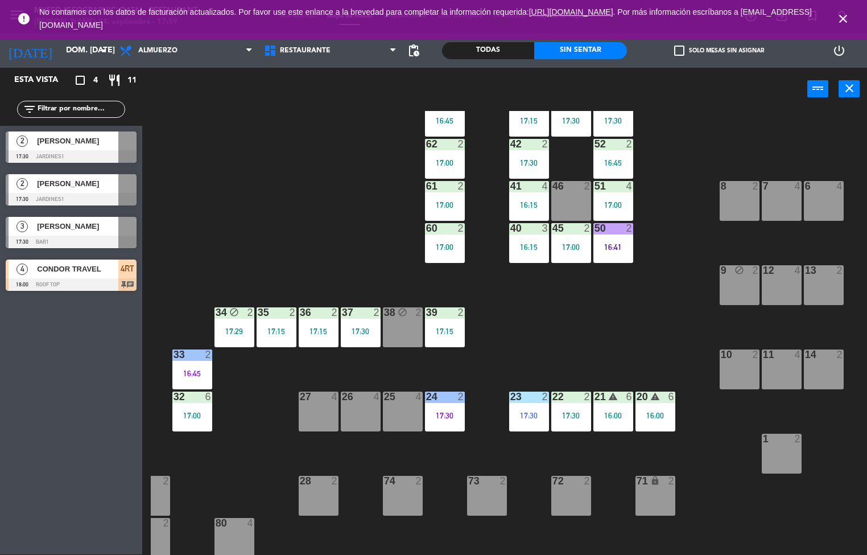
click at [625, 326] on div "44 warning 5 16:15 49 2 17:30 54 5 17:15 64 2 16:45 48 2 17:30 53 2 17:30 63 2 …" at bounding box center [509, 333] width 716 height 444
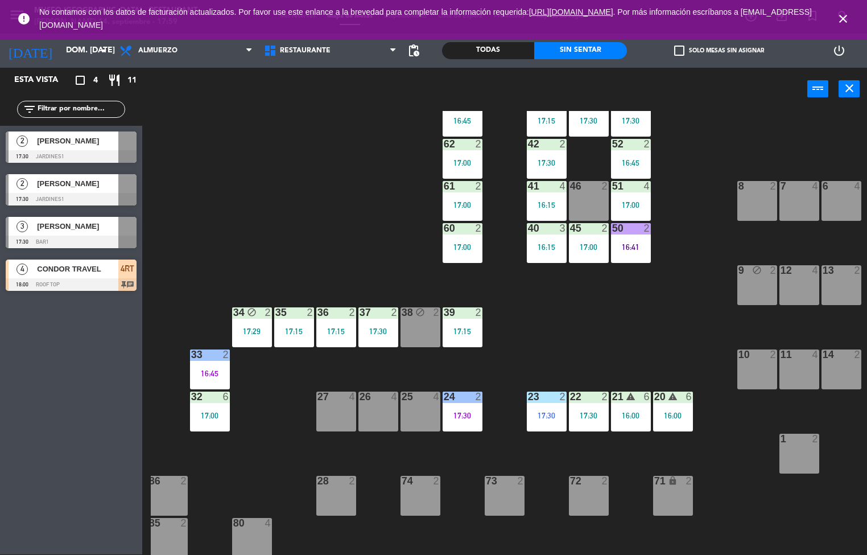
click at [224, 417] on div "17:00" at bounding box center [210, 415] width 40 height 8
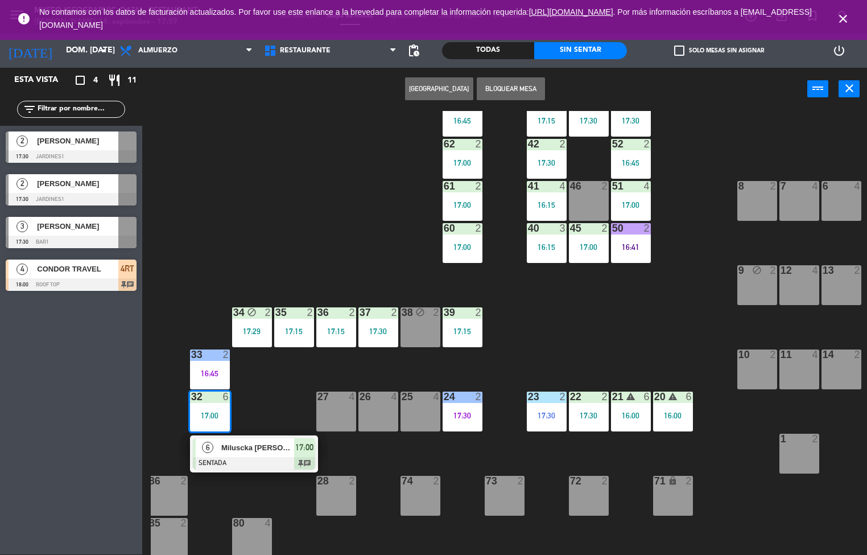
click at [253, 451] on span "Miluscka [PERSON_NAME]" at bounding box center [257, 448] width 73 height 12
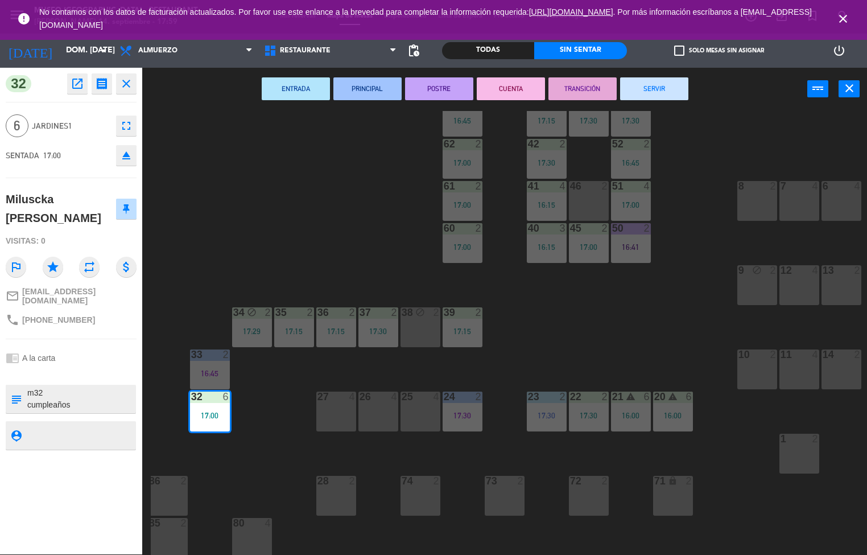
click at [381, 98] on button "PRINCIPAL" at bounding box center [367, 88] width 68 height 23
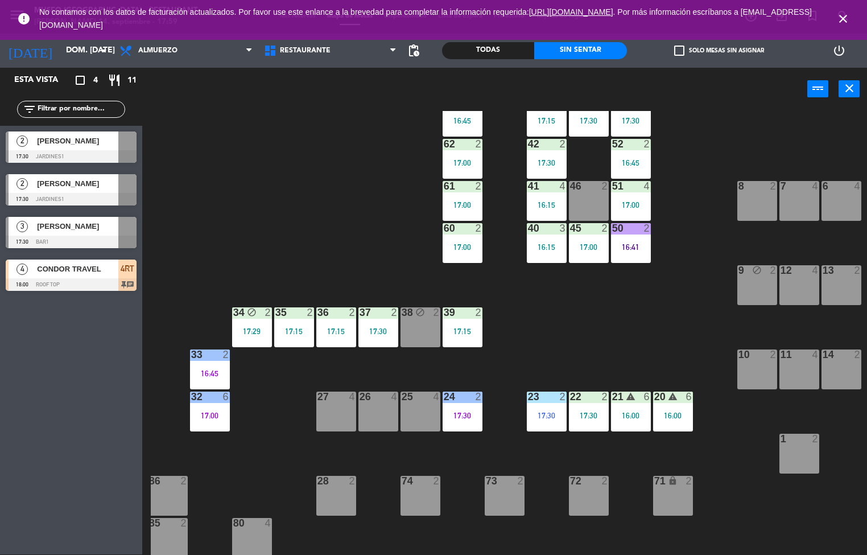
click at [262, 323] on div "34 block 2 17:29" at bounding box center [252, 327] width 40 height 40
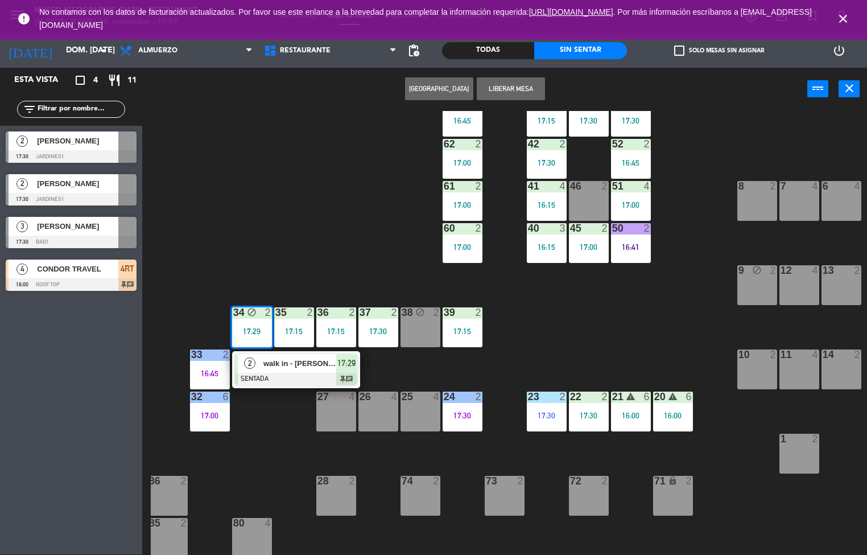
click at [297, 370] on div "walk in - [PERSON_NAME]" at bounding box center [299, 363] width 74 height 19
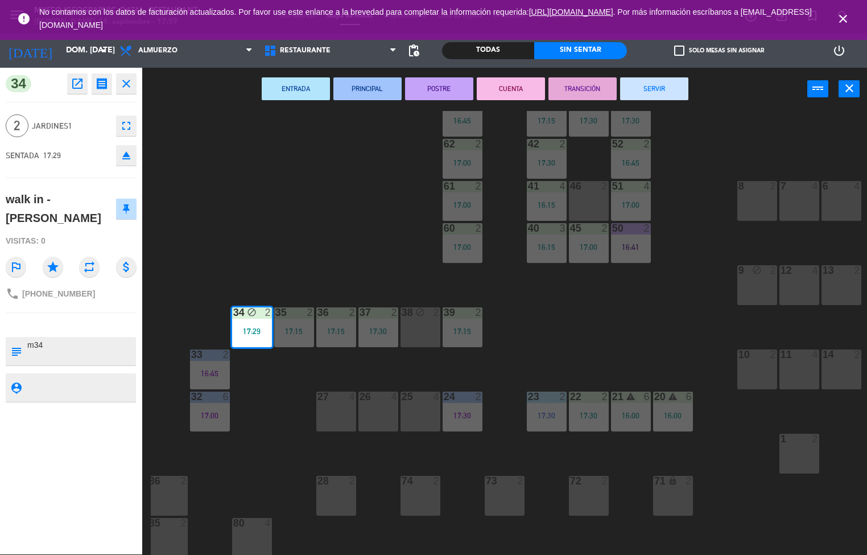
click at [351, 93] on button "PRINCIPAL" at bounding box center [367, 88] width 68 height 23
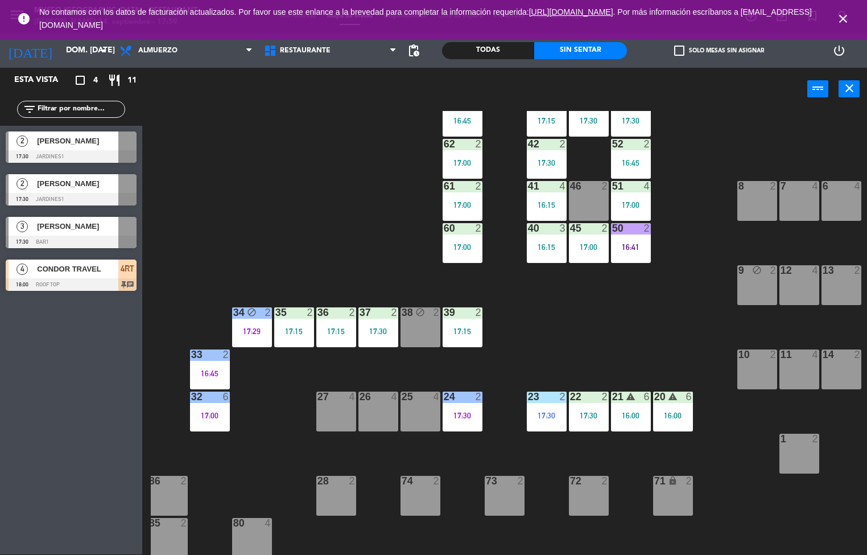
click at [347, 174] on div "44 warning 5 16:15 49 2 17:30 54 5 17:15 64 2 16:45 48 2 17:30 53 2 17:30 63 2 …" at bounding box center [509, 333] width 716 height 444
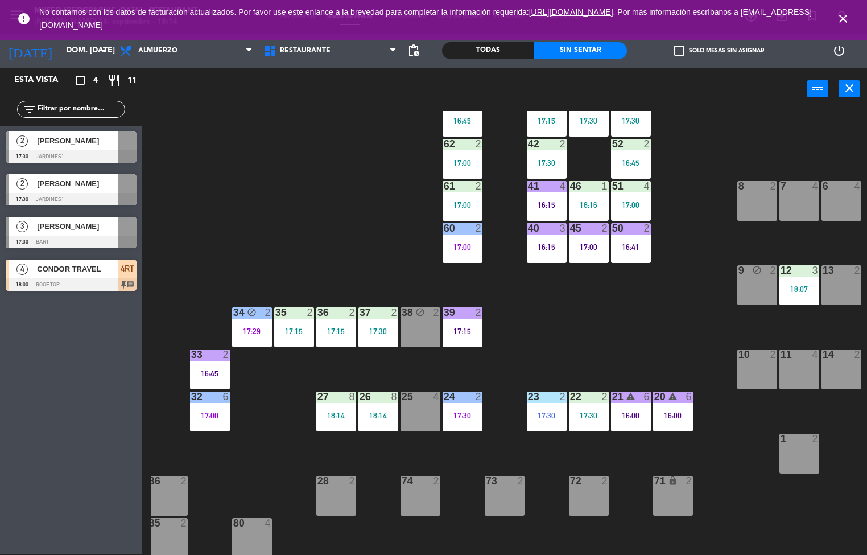
click at [254, 490] on div "44 warning 5 16:15 49 2 17:30 54 5 17:15 64 2 16:45 48 2 17:30 53 2 17:30 63 2 …" at bounding box center [509, 333] width 716 height 444
click at [327, 397] on div at bounding box center [336, 396] width 19 height 10
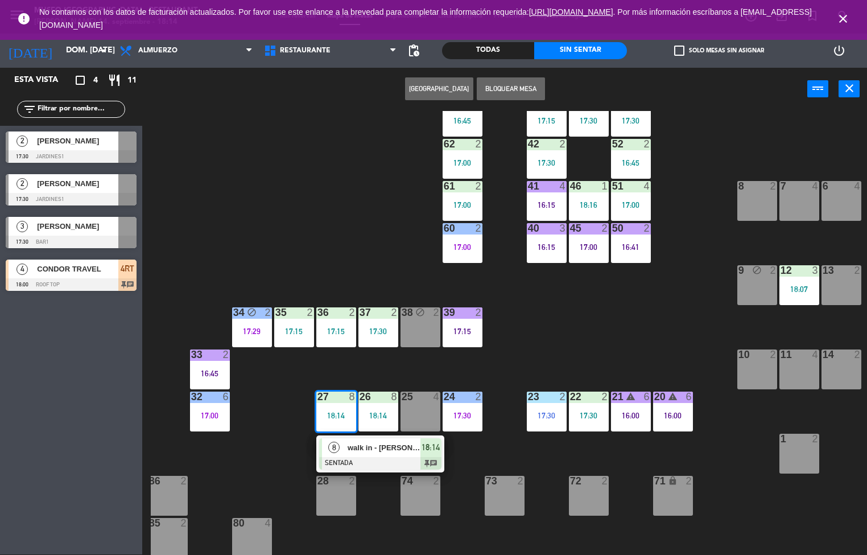
click at [344, 444] on div "8" at bounding box center [334, 447] width 24 height 19
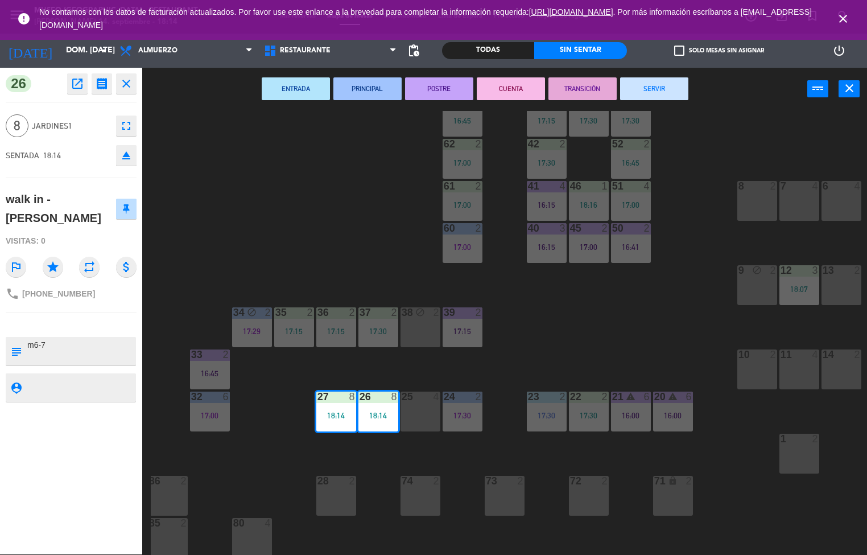
click at [94, 339] on textarea at bounding box center [80, 351] width 109 height 24
click at [42, 381] on textarea at bounding box center [80, 388] width 109 height 14
click at [47, 407] on div "26 open_in_new receipt 6:14 PM dom., [DATE] 8 personas walk in - [PERSON_NAME] …" at bounding box center [71, 311] width 142 height 486
click at [274, 463] on div "44 warning 5 16:15 49 2 17:30 54 5 17:15 64 2 16:45 48 2 17:30 53 2 17:30 63 2 …" at bounding box center [509, 333] width 716 height 444
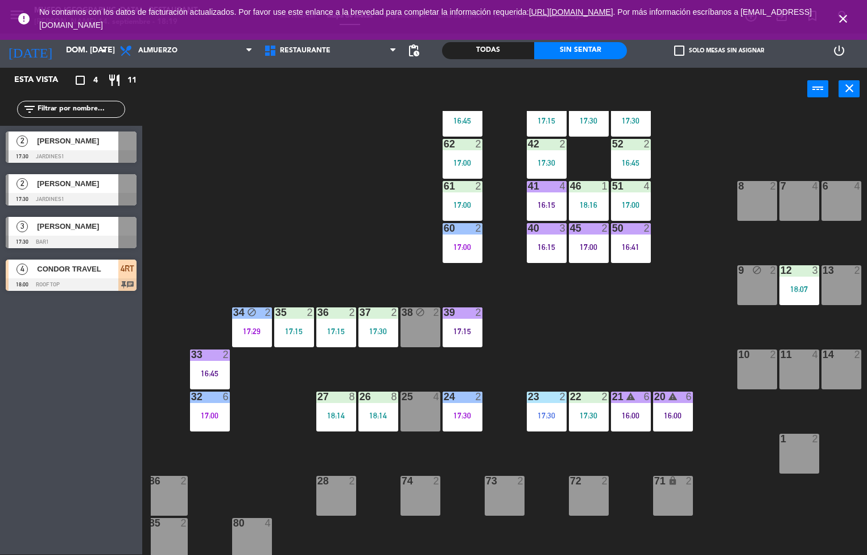
click at [345, 407] on div "27 8 18:14" at bounding box center [336, 411] width 40 height 40
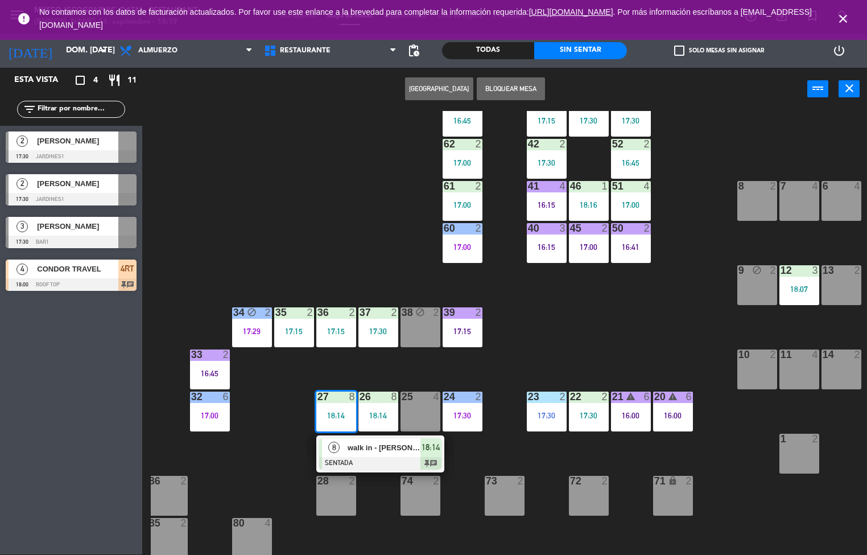
click at [348, 457] on div at bounding box center [380, 463] width 122 height 13
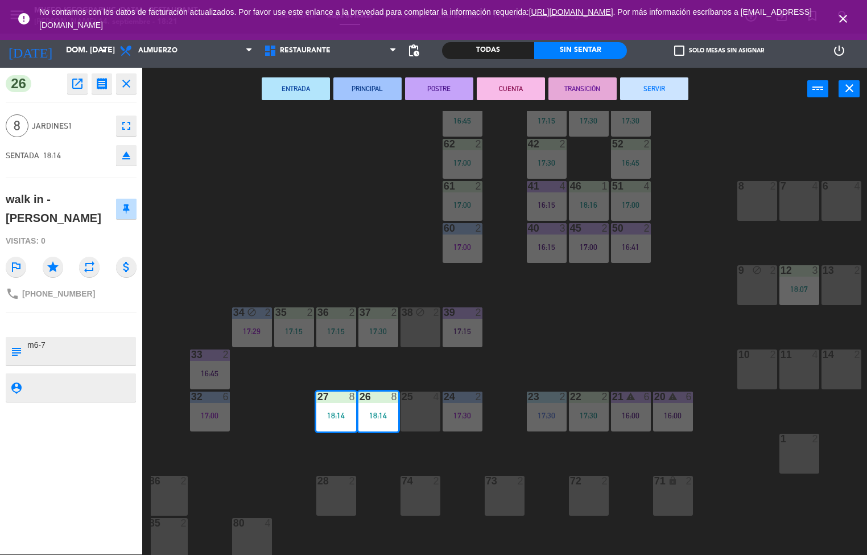
click at [275, 424] on div "44 warning 5 16:15 49 2 17:30 54 5 17:15 64 2 16:45 48 2 17:30 53 2 17:30 63 2 …" at bounding box center [509, 333] width 716 height 444
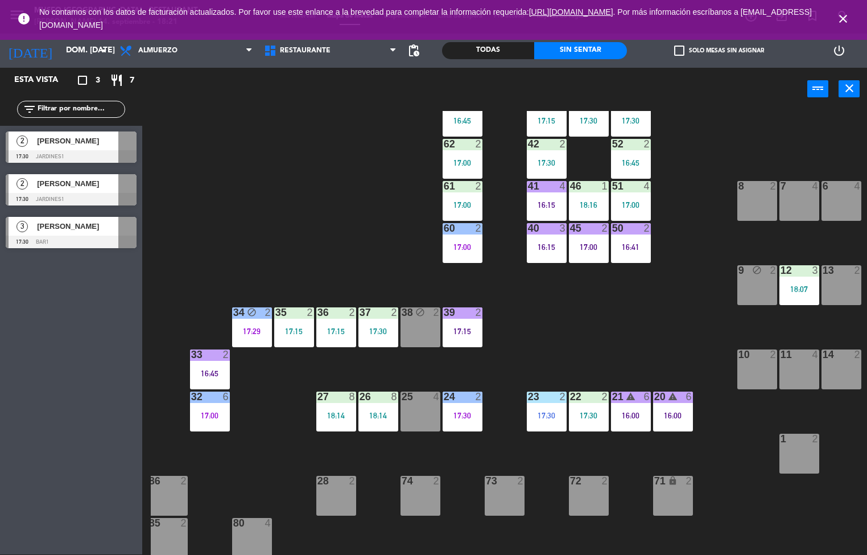
click at [615, 323] on div "44 warning 5 16:15 49 2 17:30 54 5 17:15 64 2 16:45 48 2 17:30 53 2 17:30 63 2 …" at bounding box center [509, 333] width 716 height 444
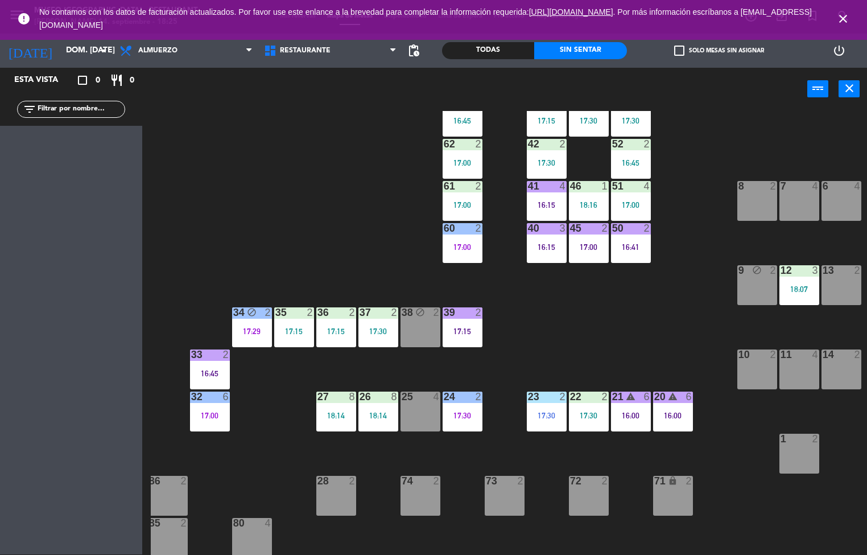
click at [328, 166] on div "44 warning 5 16:15 49 2 17:30 54 5 17:15 64 2 16:45 48 2 17:30 53 2 17:30 63 2 …" at bounding box center [509, 333] width 716 height 444
click at [844, 15] on icon "close" at bounding box center [843, 19] width 14 height 14
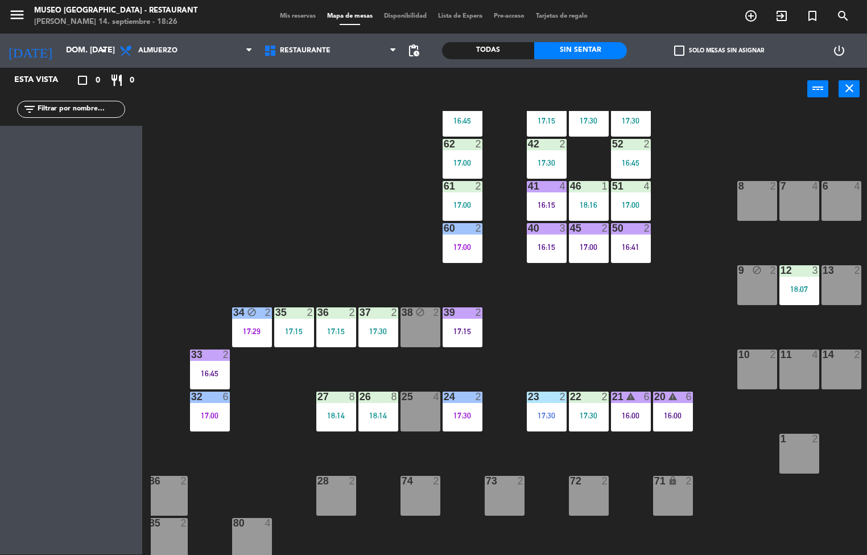
click at [273, 105] on div "power_input close" at bounding box center [474, 89] width 665 height 43
click at [248, 111] on div "44 warning 5 16:15 49 2 17:30 54 5 17:15 64 2 16:45 48 2 17:30 53 2 17:30 63 2 …" at bounding box center [509, 333] width 716 height 444
click at [154, 50] on span "Almuerzo" at bounding box center [157, 51] width 39 height 8
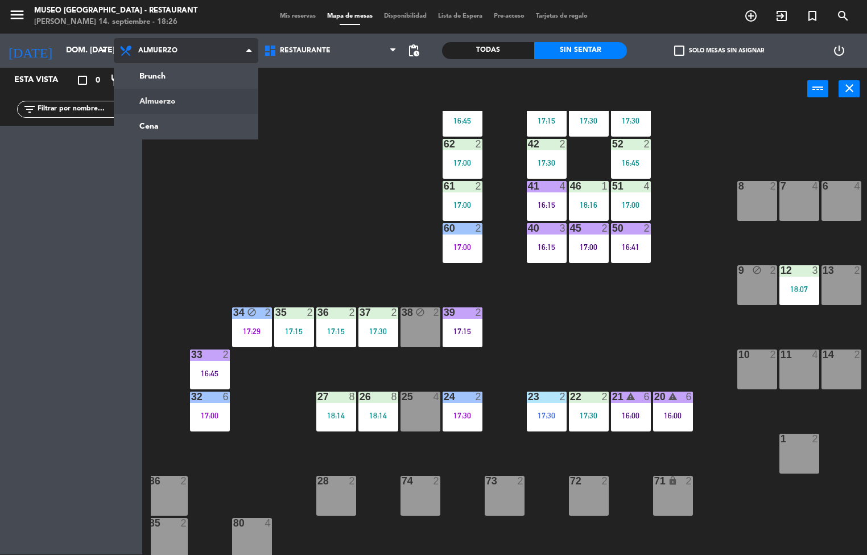
click at [176, 116] on ng-component "menu [GEOGRAPHIC_DATA] - Restaurant [PERSON_NAME] 14. septiembre - 18:26 Mis re…" at bounding box center [433, 276] width 867 height 555
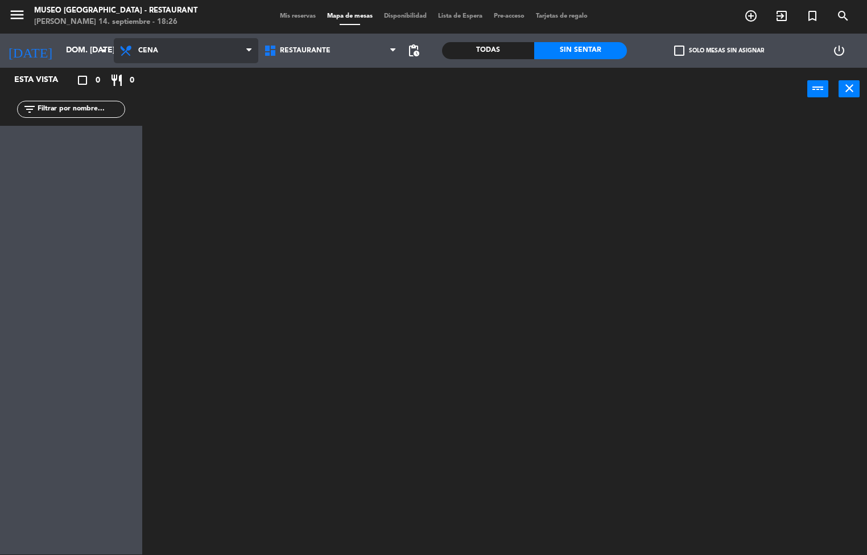
click at [225, 46] on span "Cena" at bounding box center [186, 50] width 145 height 25
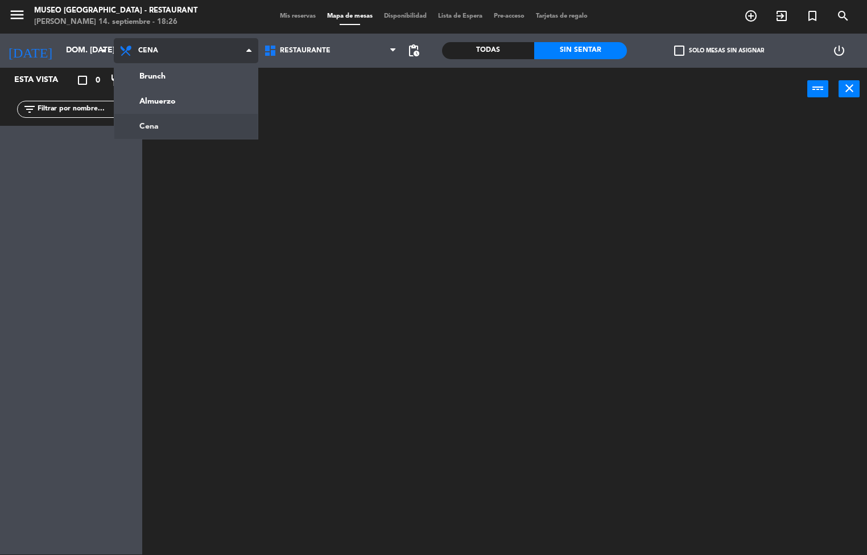
click at [198, 102] on ng-component "menu [GEOGRAPHIC_DATA] - Restaurant [PERSON_NAME] 14. septiembre - 18:26 Mis re…" at bounding box center [433, 276] width 867 height 555
